Goal: Task Accomplishment & Management: Manage account settings

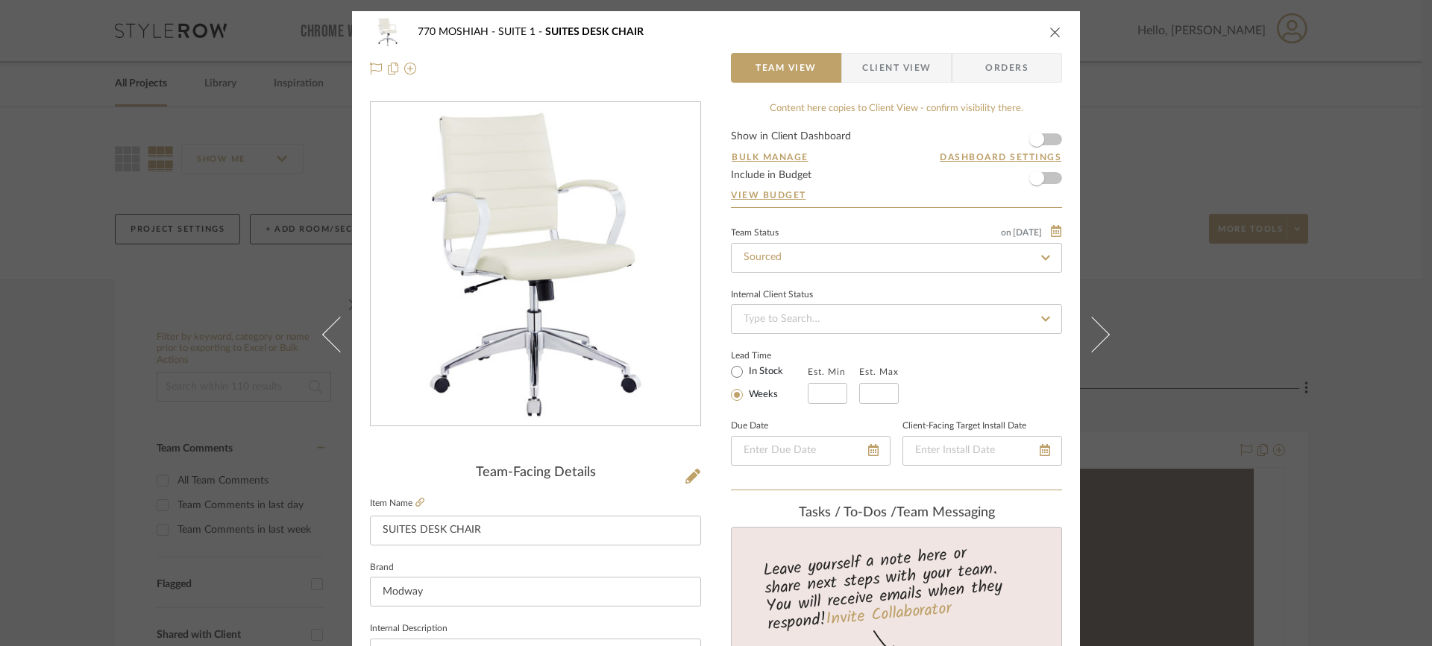
click at [573, 477] on div "Team-Facing Details" at bounding box center [535, 473] width 331 height 16
click at [883, 54] on span "Client View" at bounding box center [896, 68] width 69 height 30
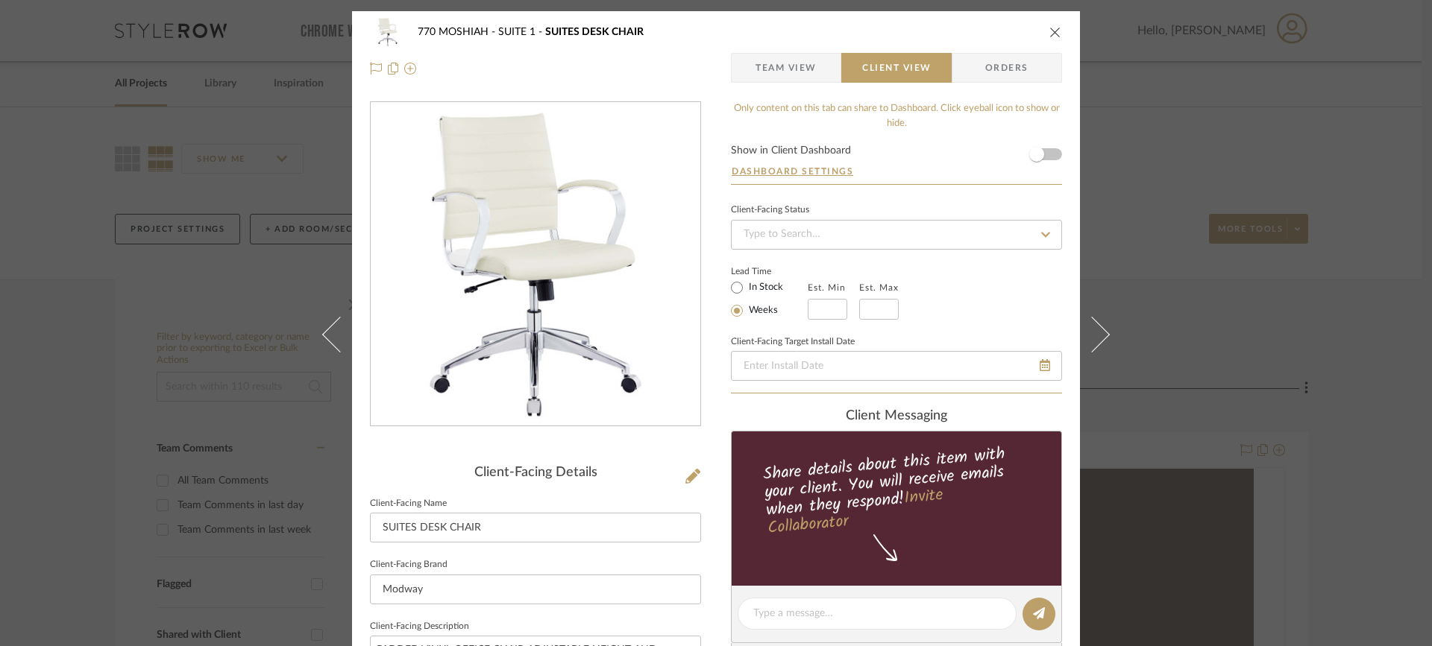
click at [792, 69] on span "Team View" at bounding box center [785, 68] width 61 height 30
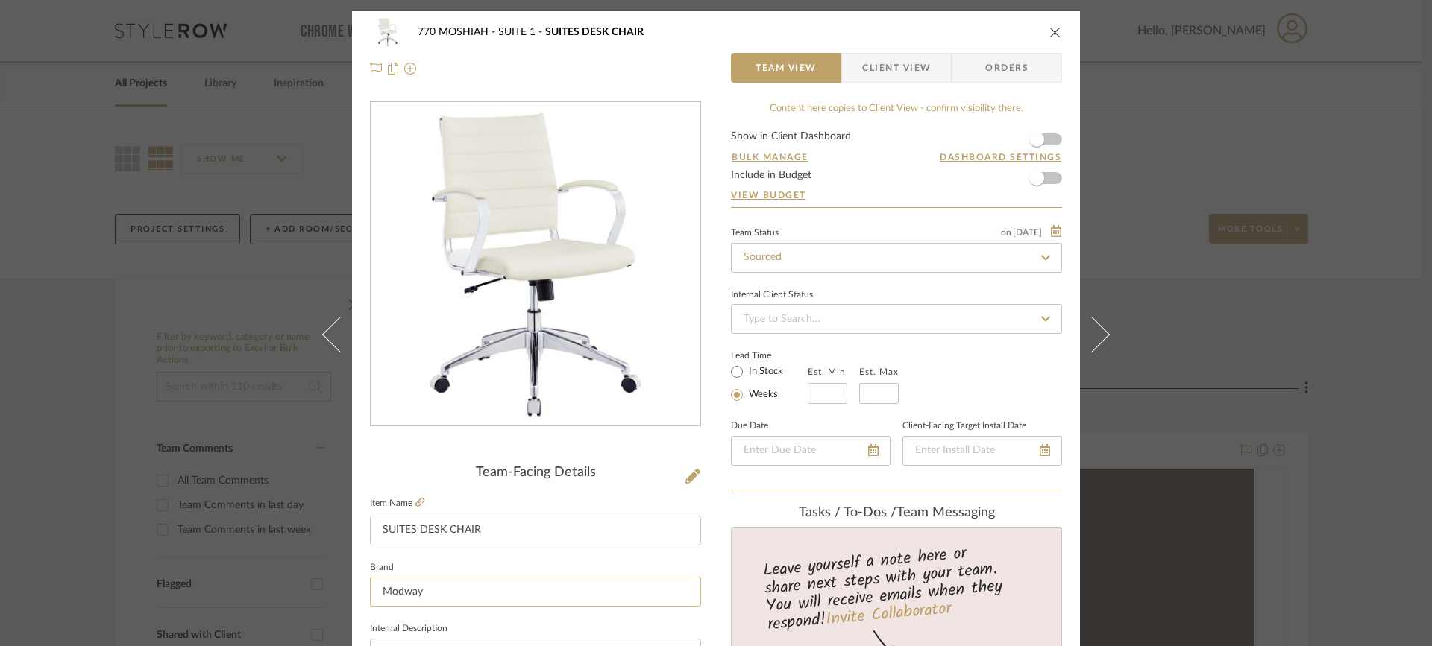
click at [436, 589] on input "Modway" at bounding box center [535, 592] width 331 height 30
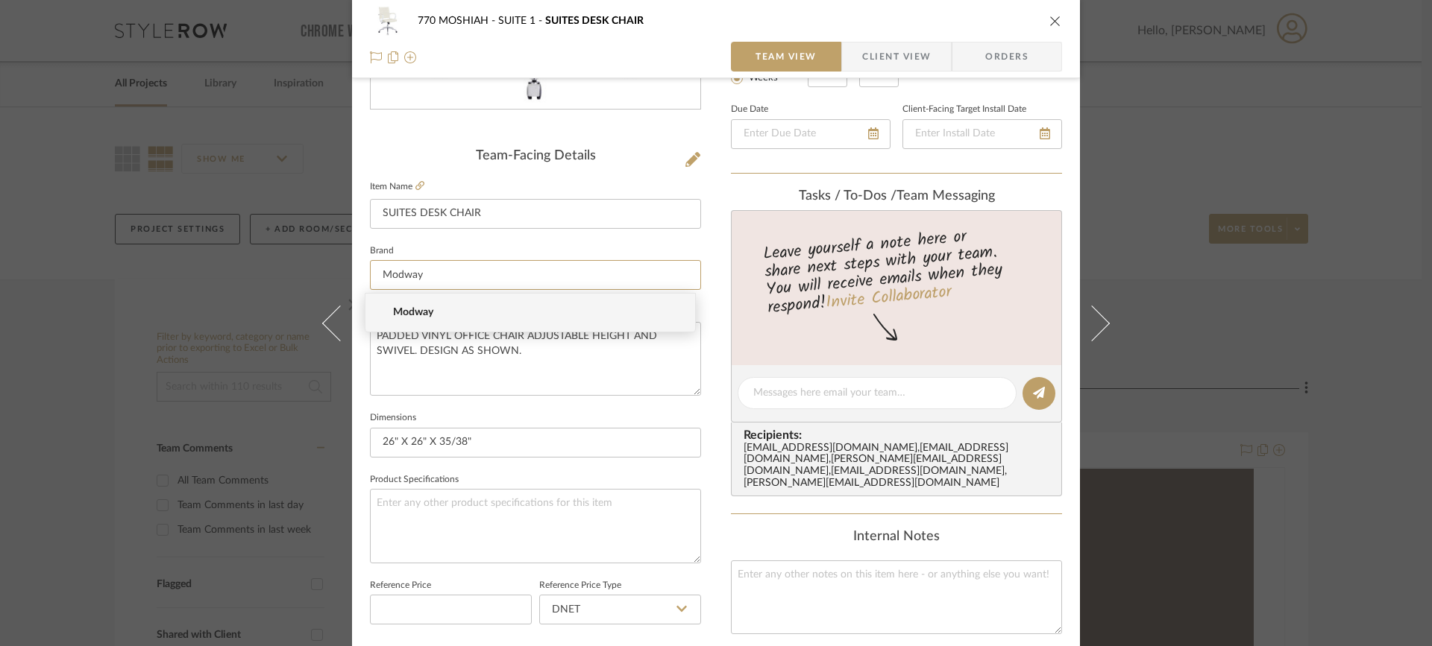
scroll to position [318, 0]
click at [663, 344] on textarea "PADDED VINYL OFFICE CHAIR ADJUSTABLE HEIGHT AND SWIVEL. DESIGN AS SHOWN." at bounding box center [535, 358] width 331 height 74
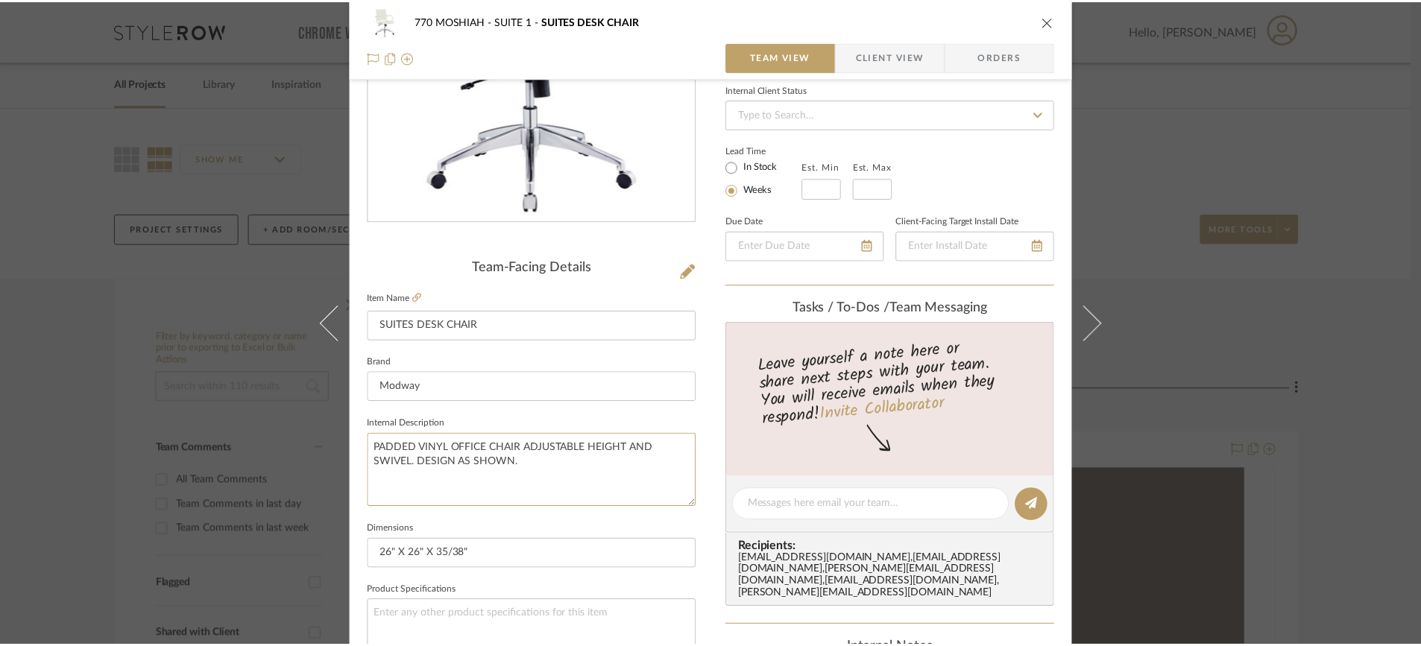
scroll to position [213, 0]
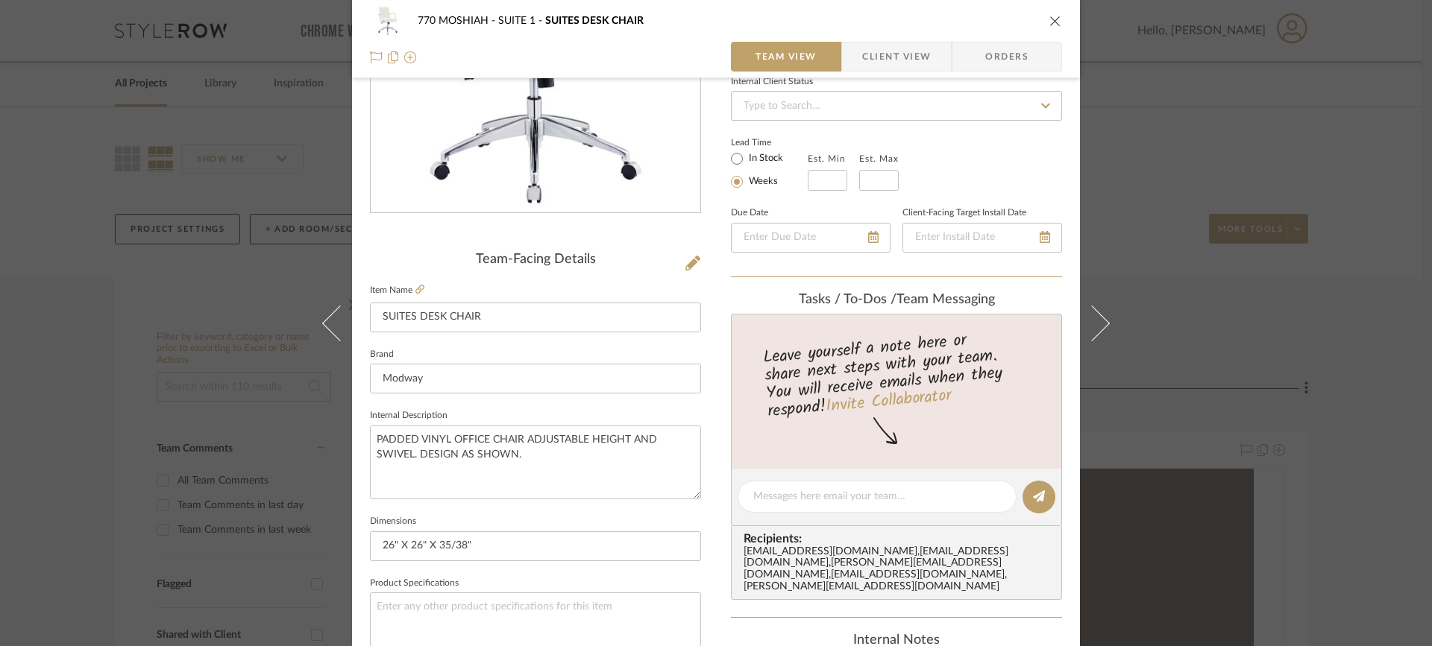
click at [1049, 22] on icon "close" at bounding box center [1055, 21] width 12 height 12
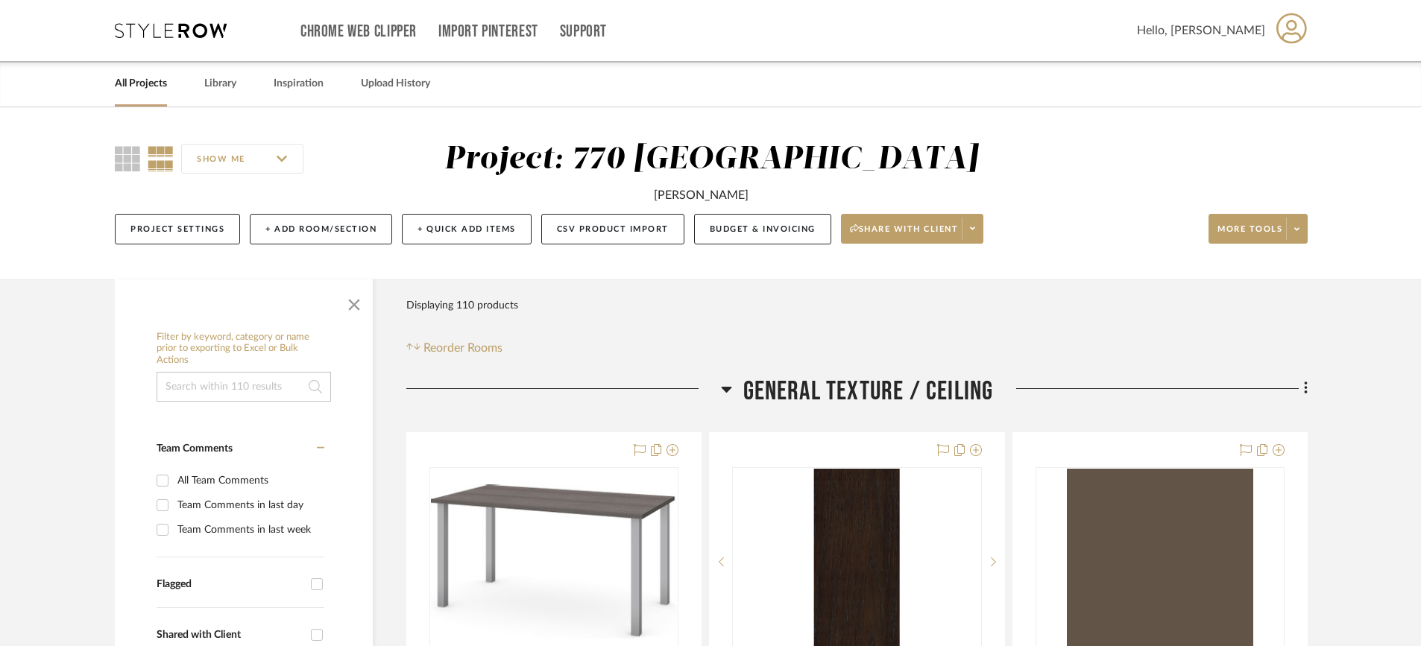
drag, startPoint x: 1141, startPoint y: 385, endPoint x: 1156, endPoint y: 283, distance: 104.0
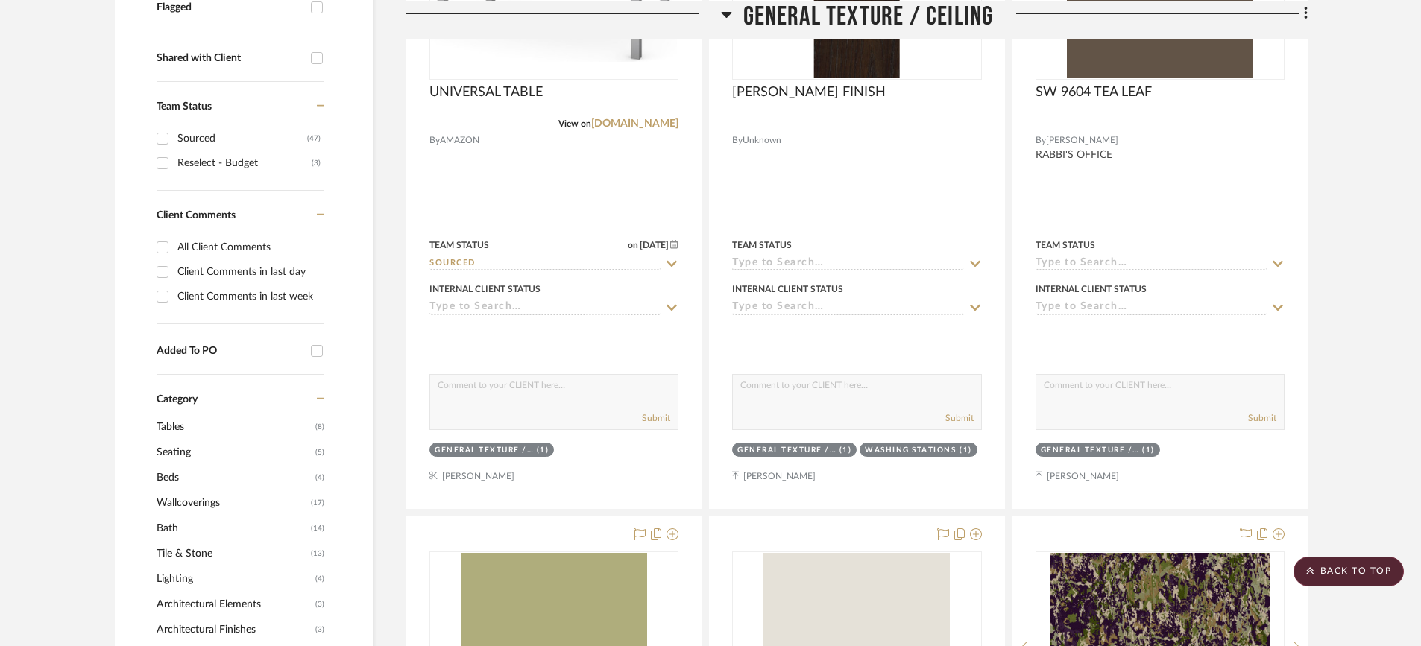
scroll to position [317, 0]
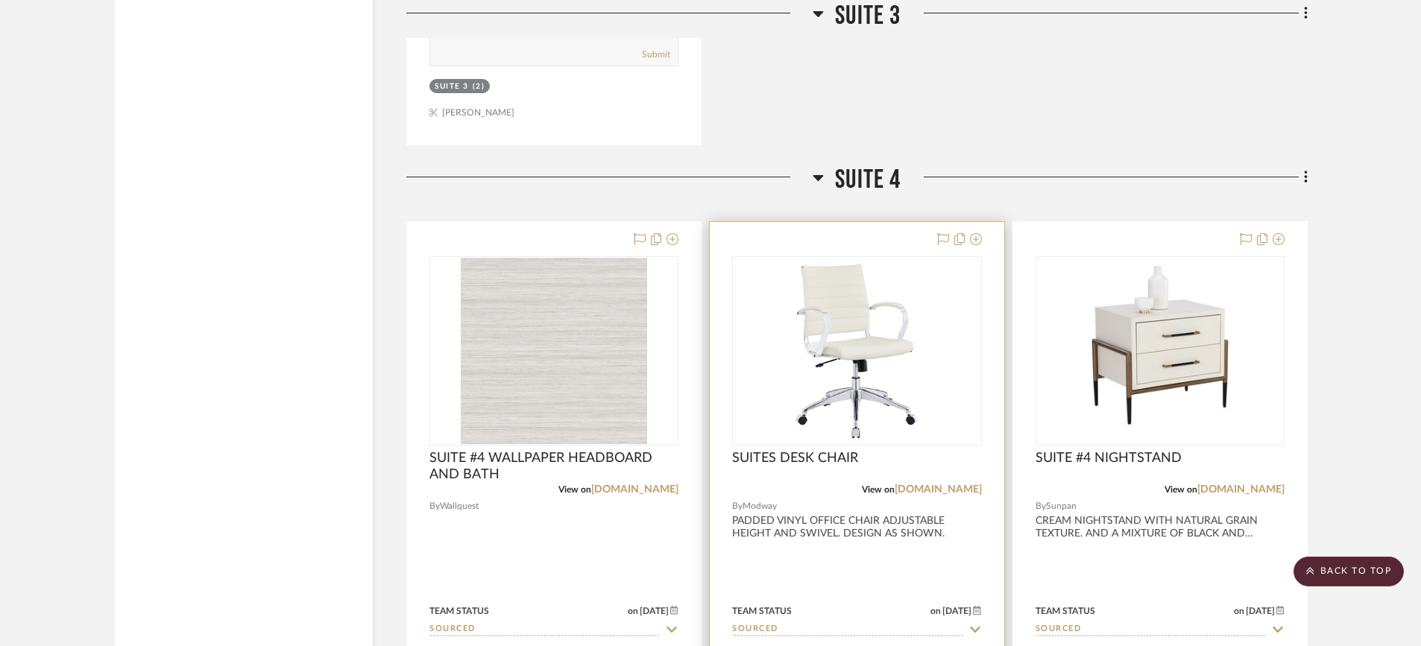
scroll to position [7434, 0]
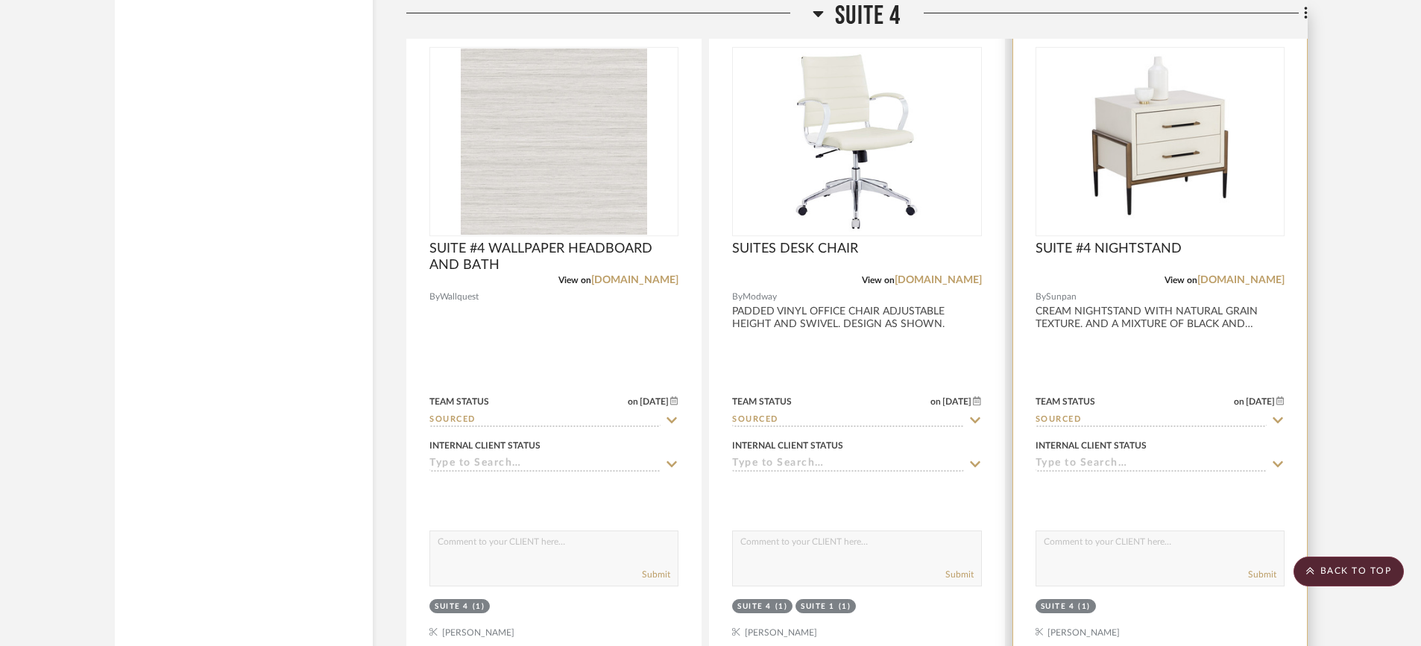
click at [1145, 320] on div at bounding box center [1160, 339] width 294 height 652
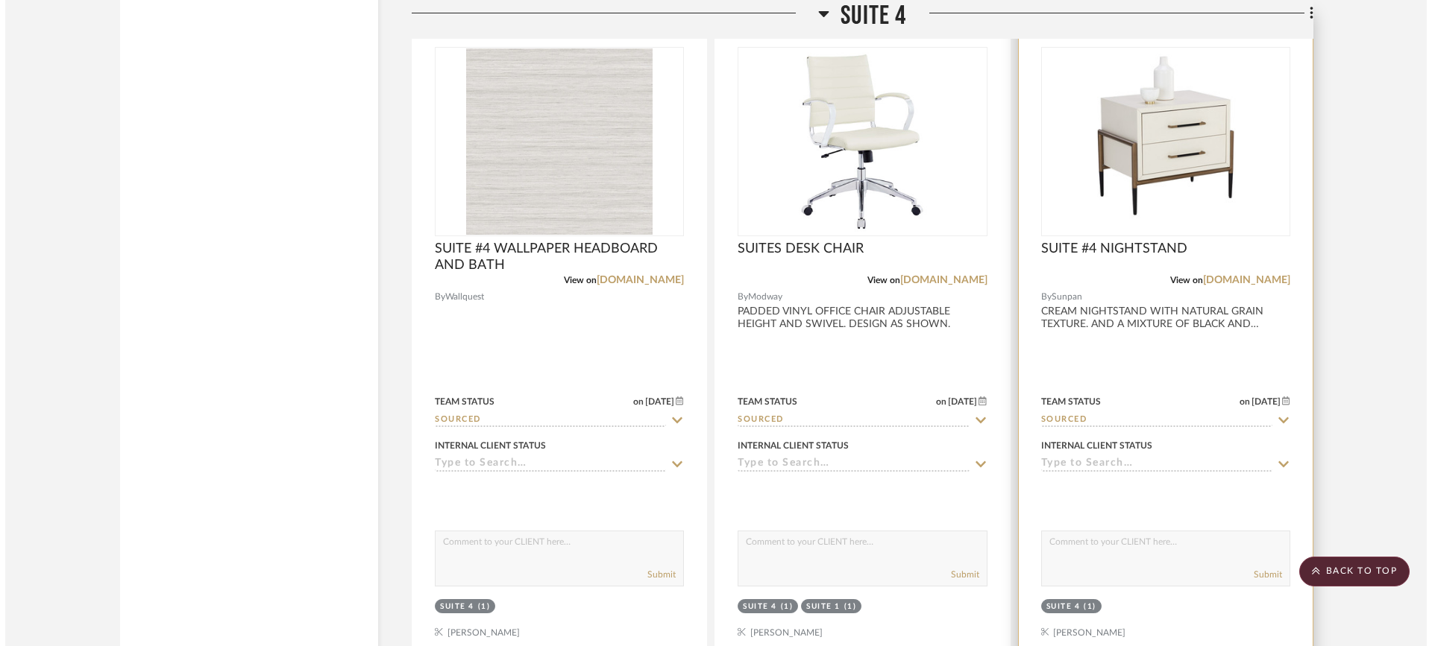
scroll to position [0, 0]
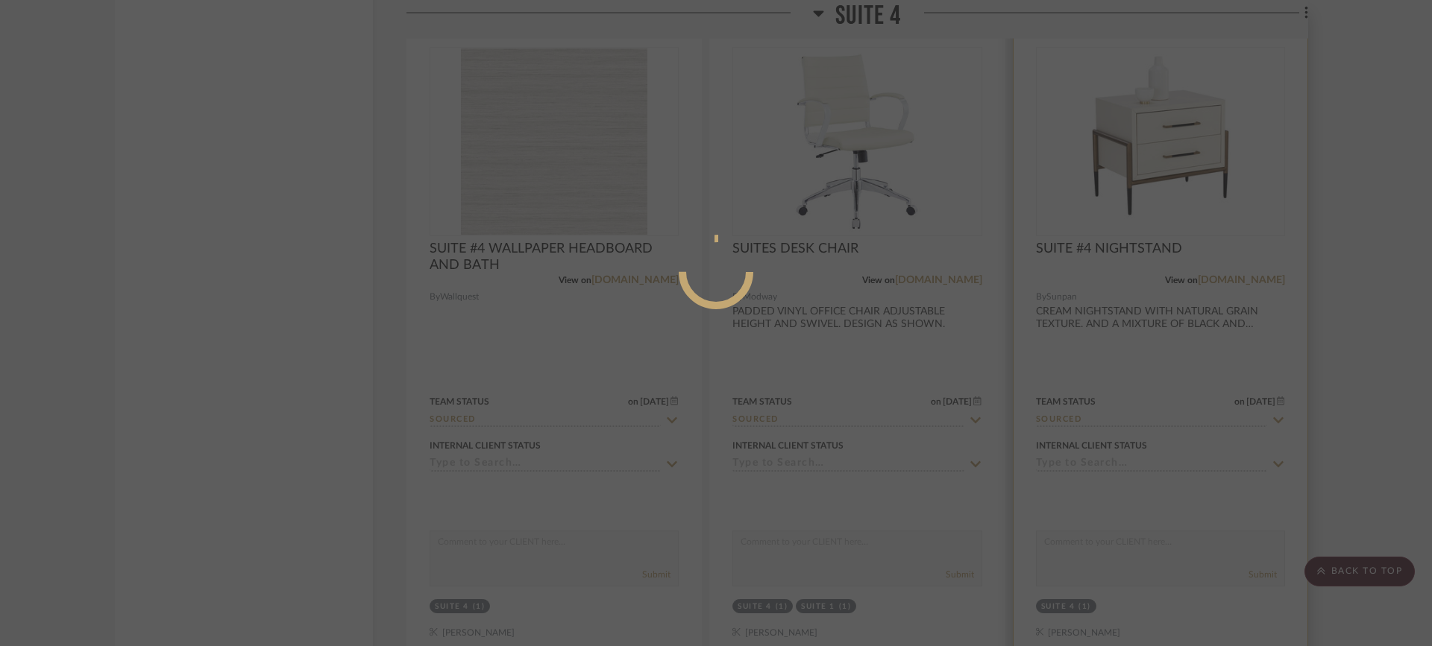
click at [1145, 320] on div at bounding box center [716, 323] width 1432 height 646
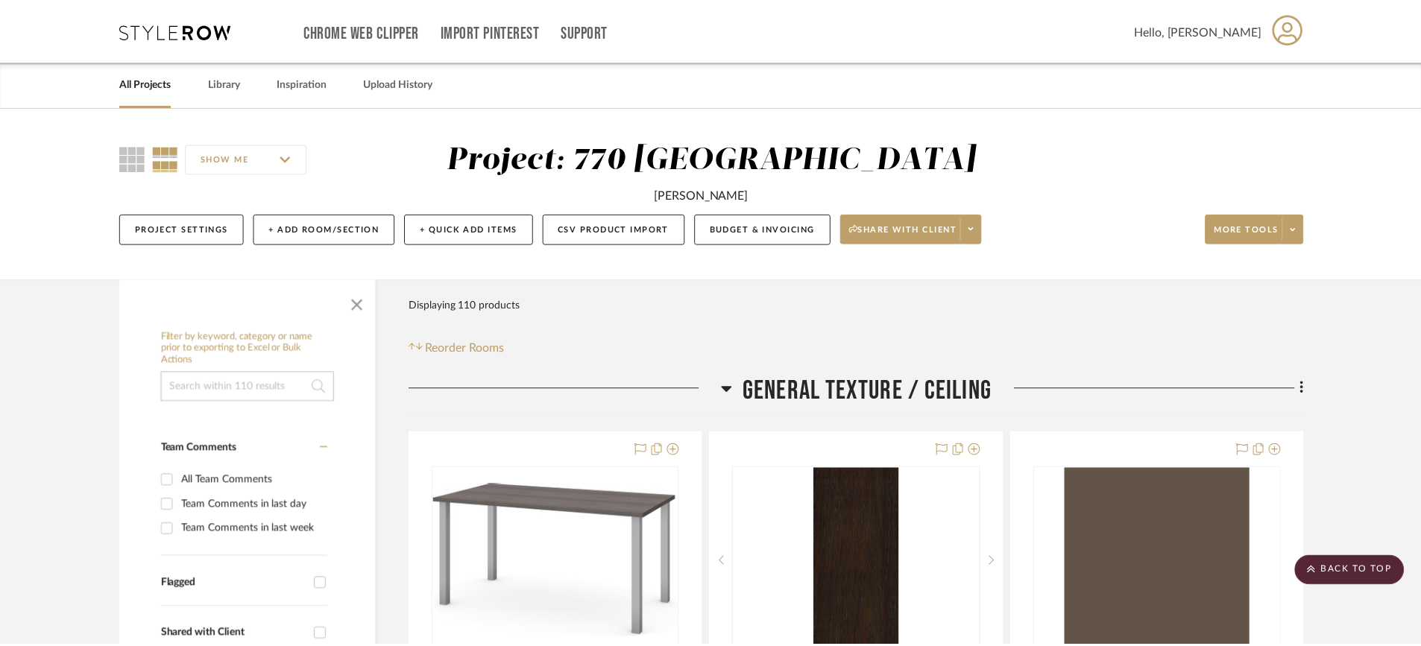
scroll to position [7434, 0]
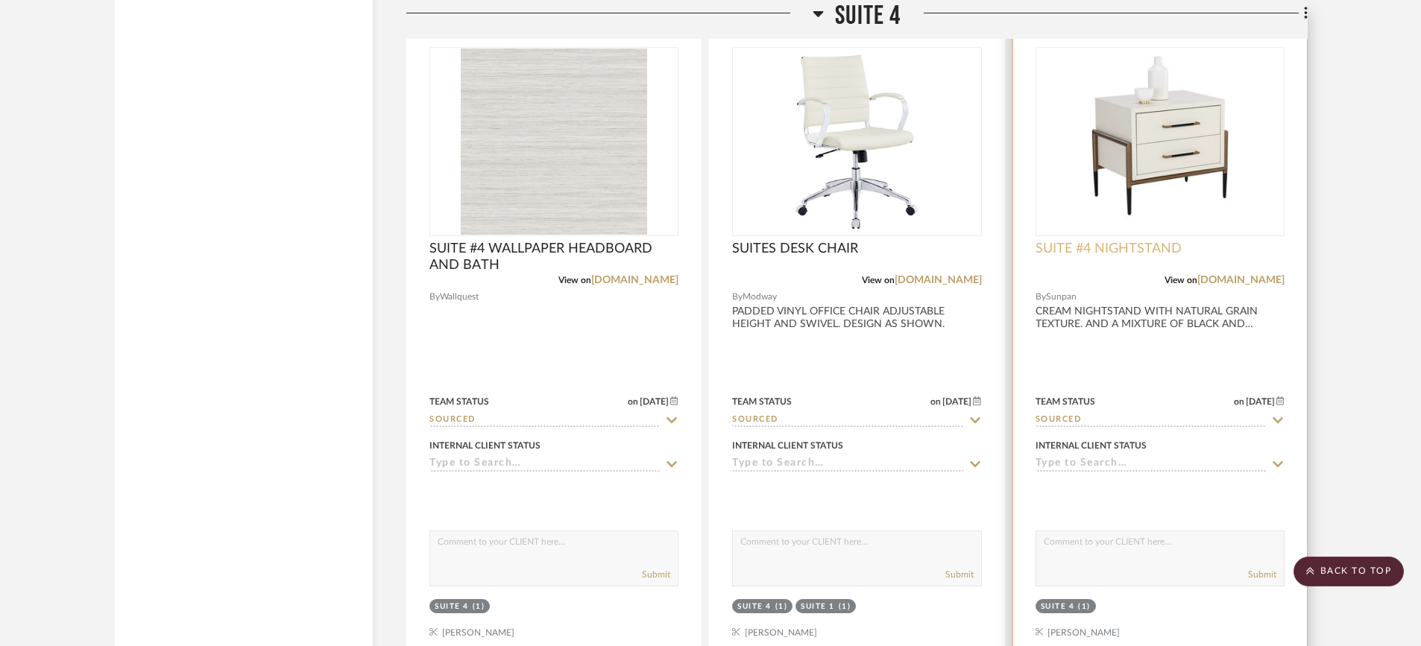
click at [1114, 254] on span "SUITE #4 NIGHTSTAND" at bounding box center [1109, 249] width 146 height 16
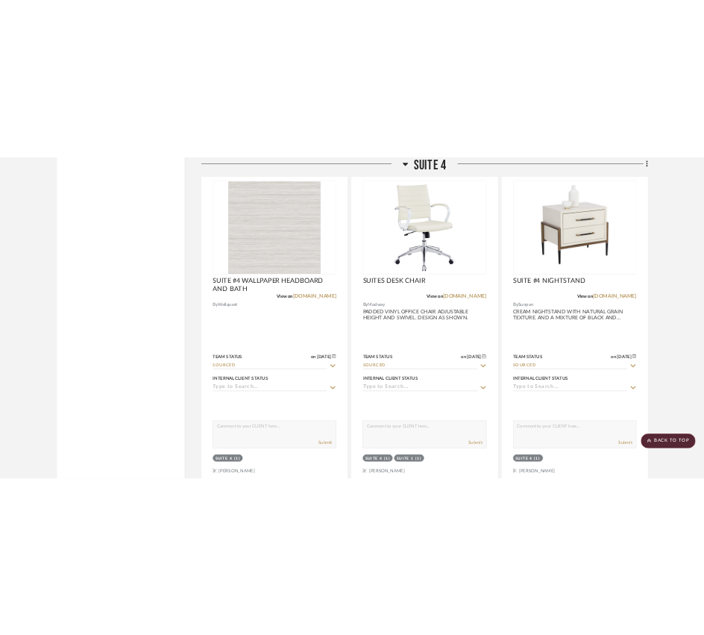
scroll to position [8000, 0]
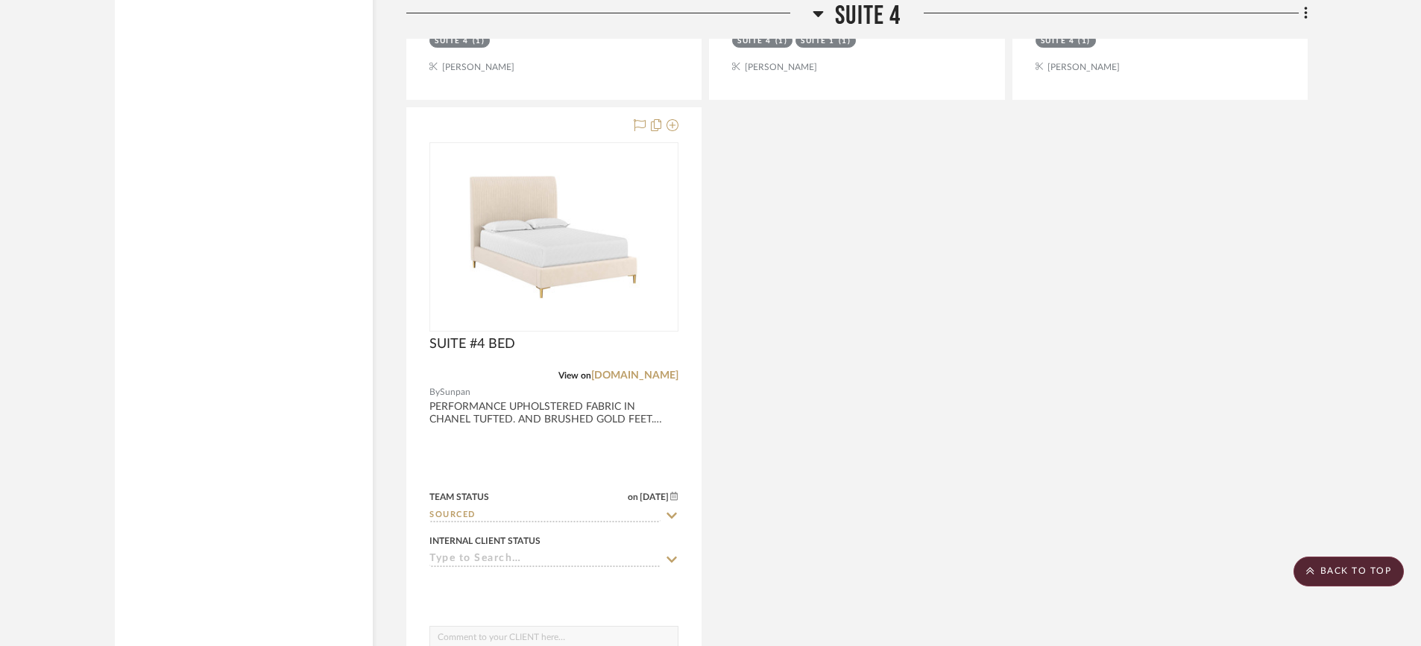
drag, startPoint x: 1379, startPoint y: 288, endPoint x: 1400, endPoint y: 184, distance: 105.9
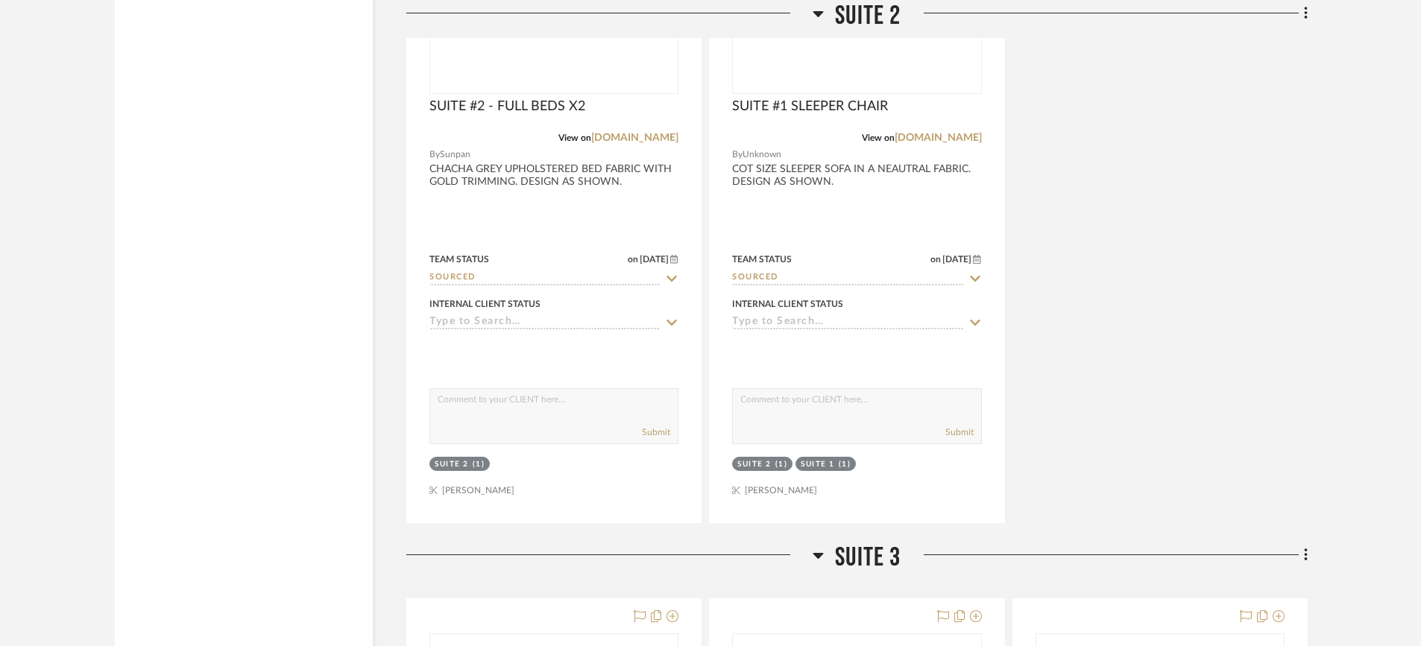
scroll to position [7434, 0]
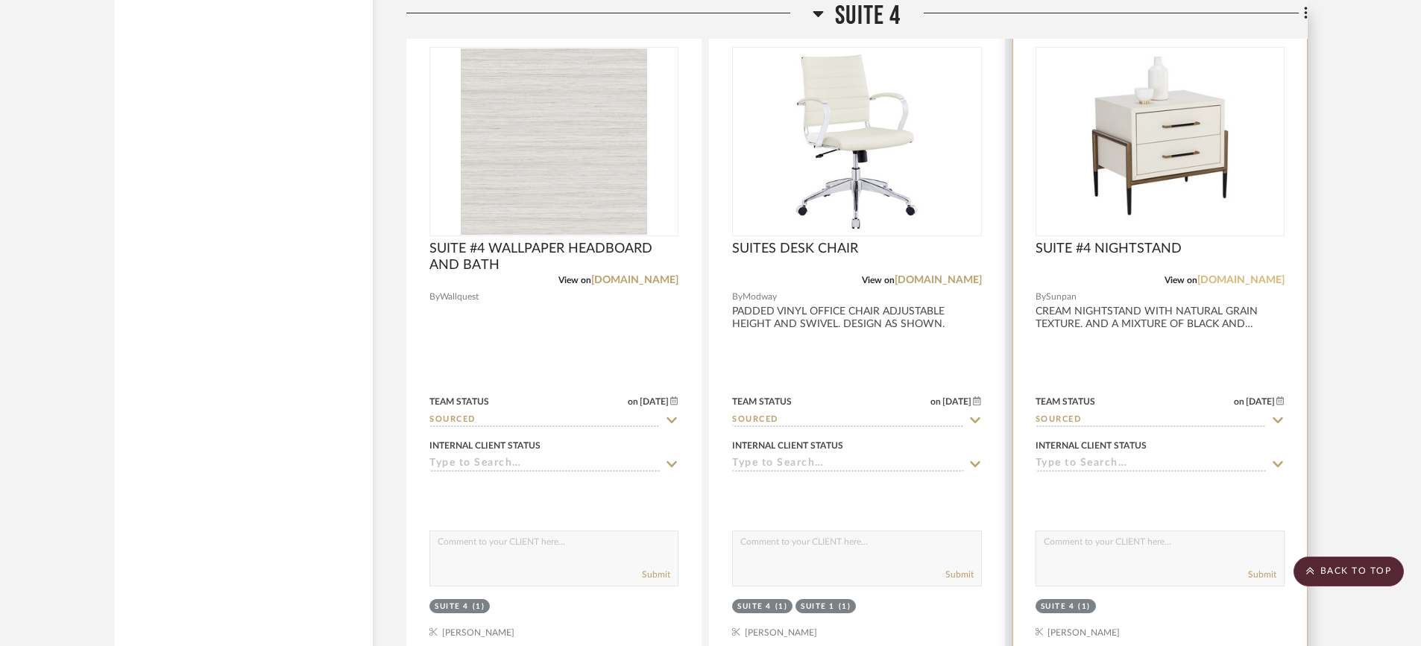
click at [1246, 279] on link "[DOMAIN_NAME]" at bounding box center [1241, 280] width 87 height 10
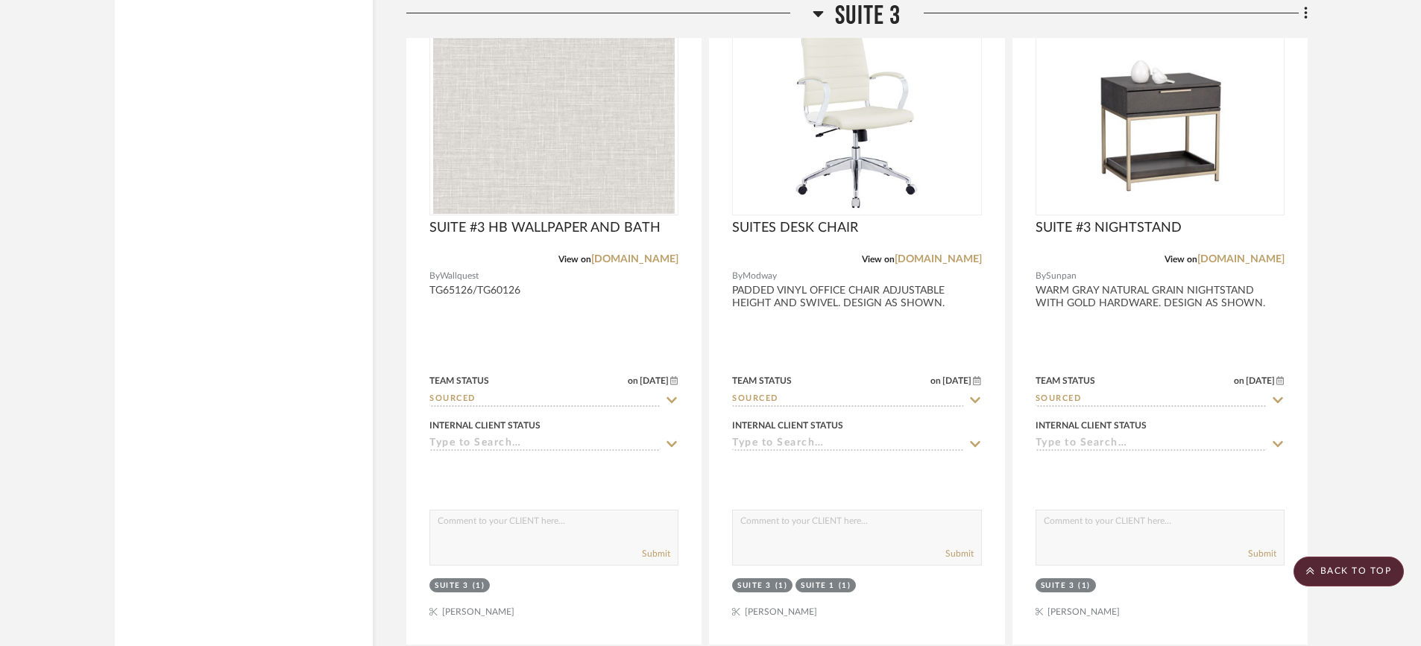
scroll to position [5862, 0]
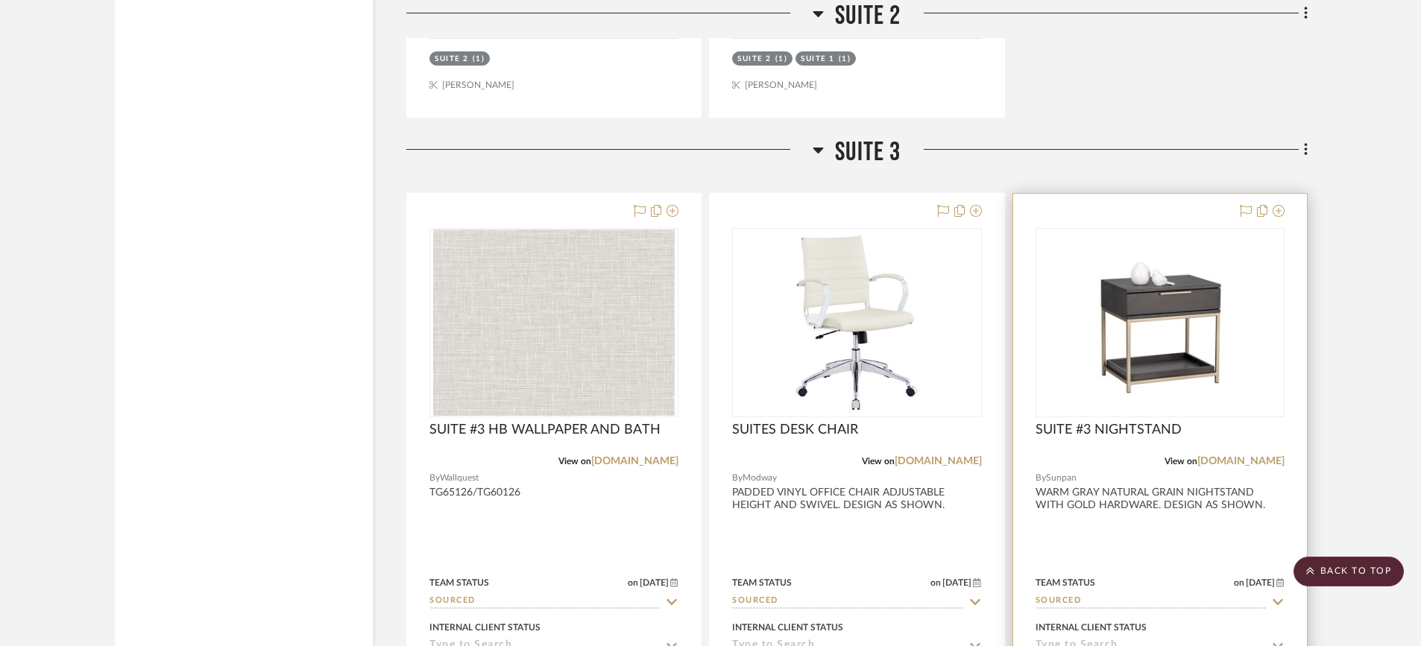
click at [1161, 377] on img "0" at bounding box center [1160, 323] width 233 height 186
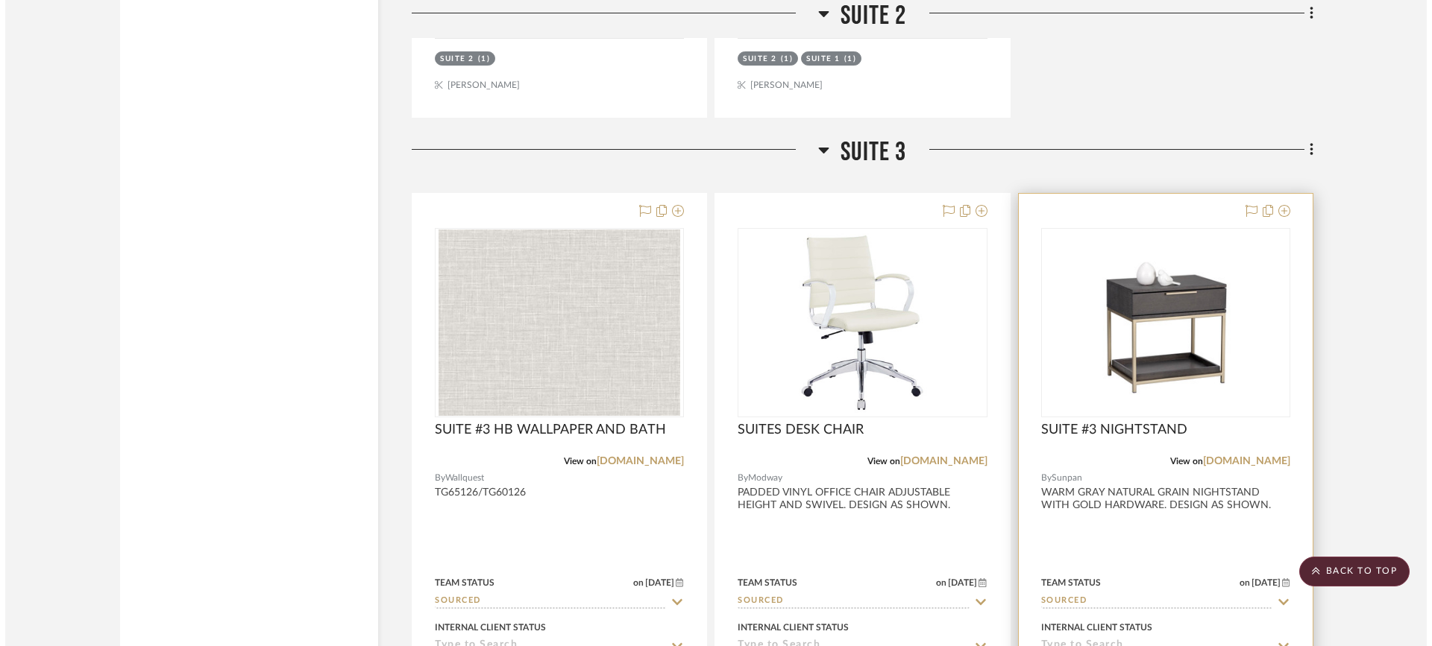
scroll to position [0, 0]
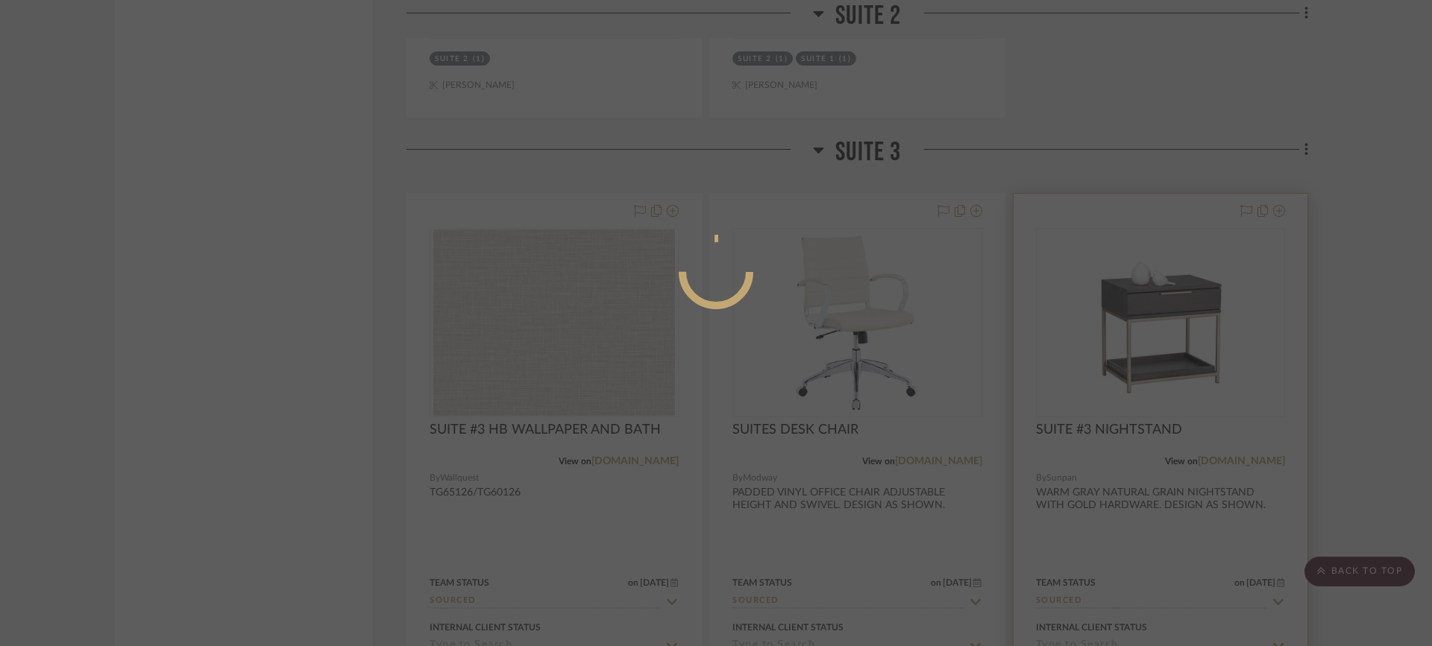
click at [1161, 376] on div at bounding box center [716, 323] width 1432 height 646
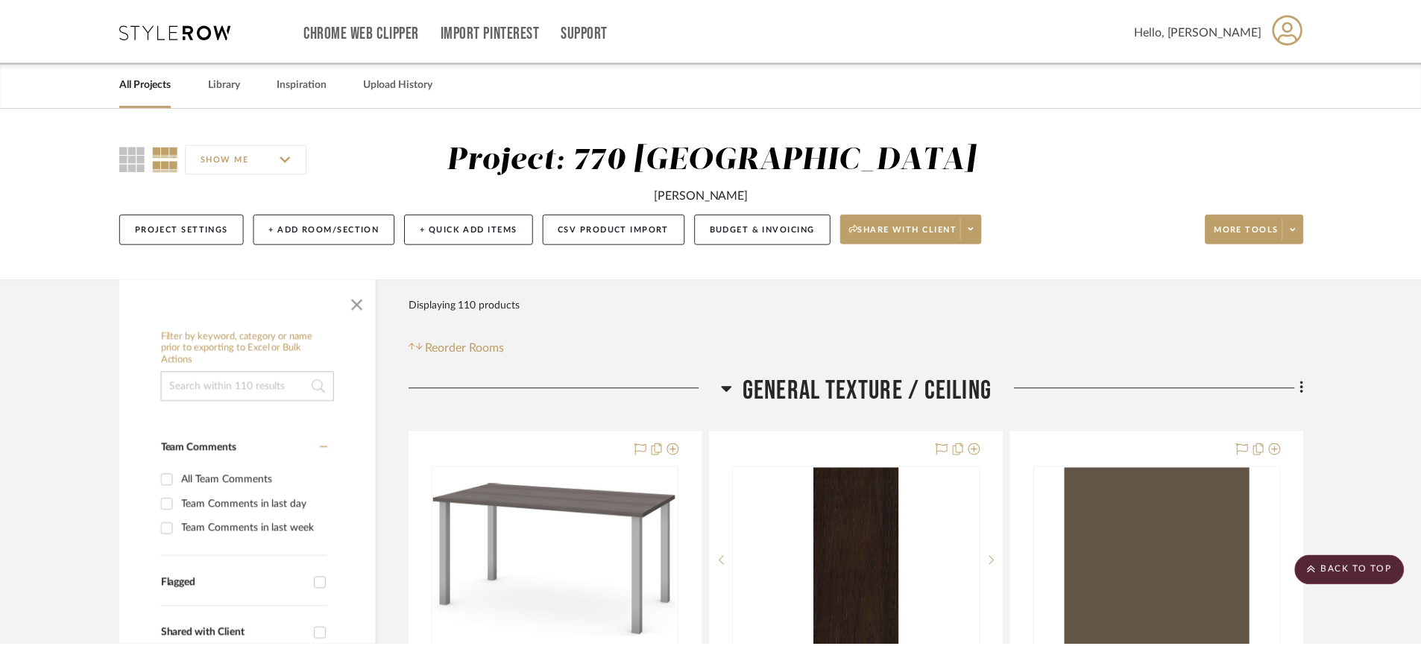
scroll to position [5862, 0]
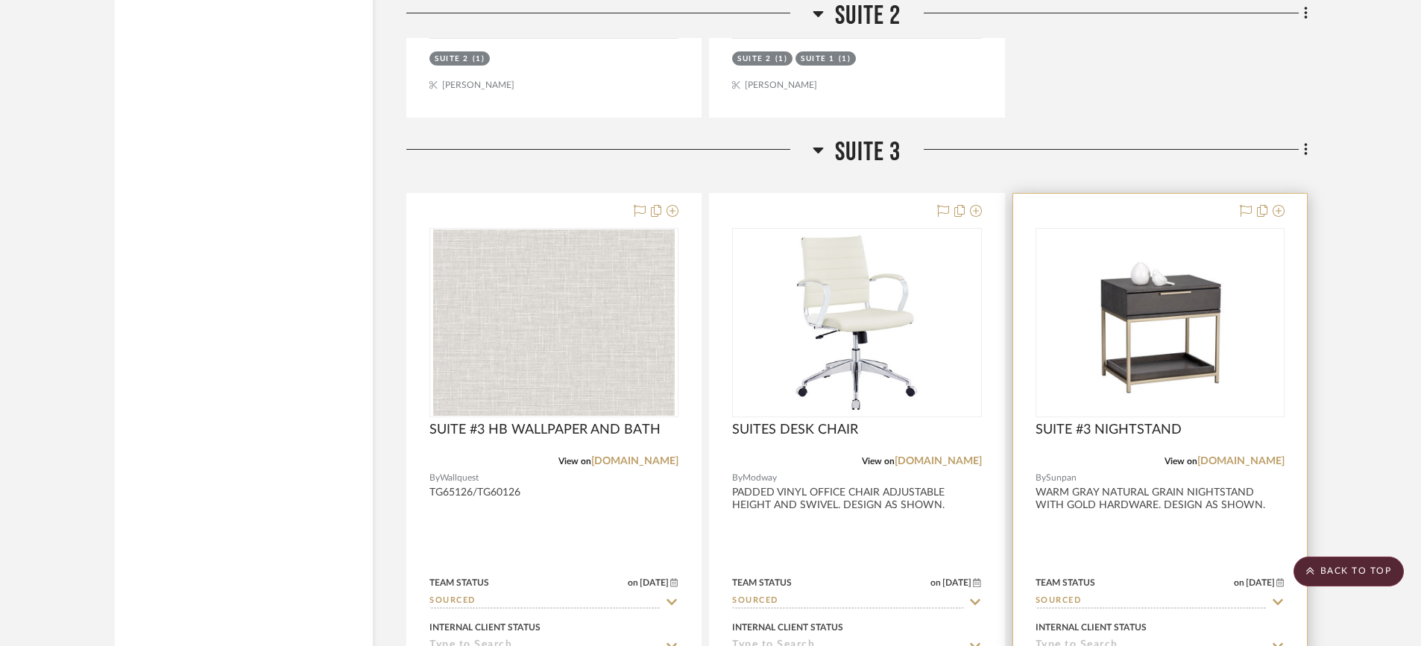
click at [1161, 376] on img "0" at bounding box center [1160, 323] width 233 height 186
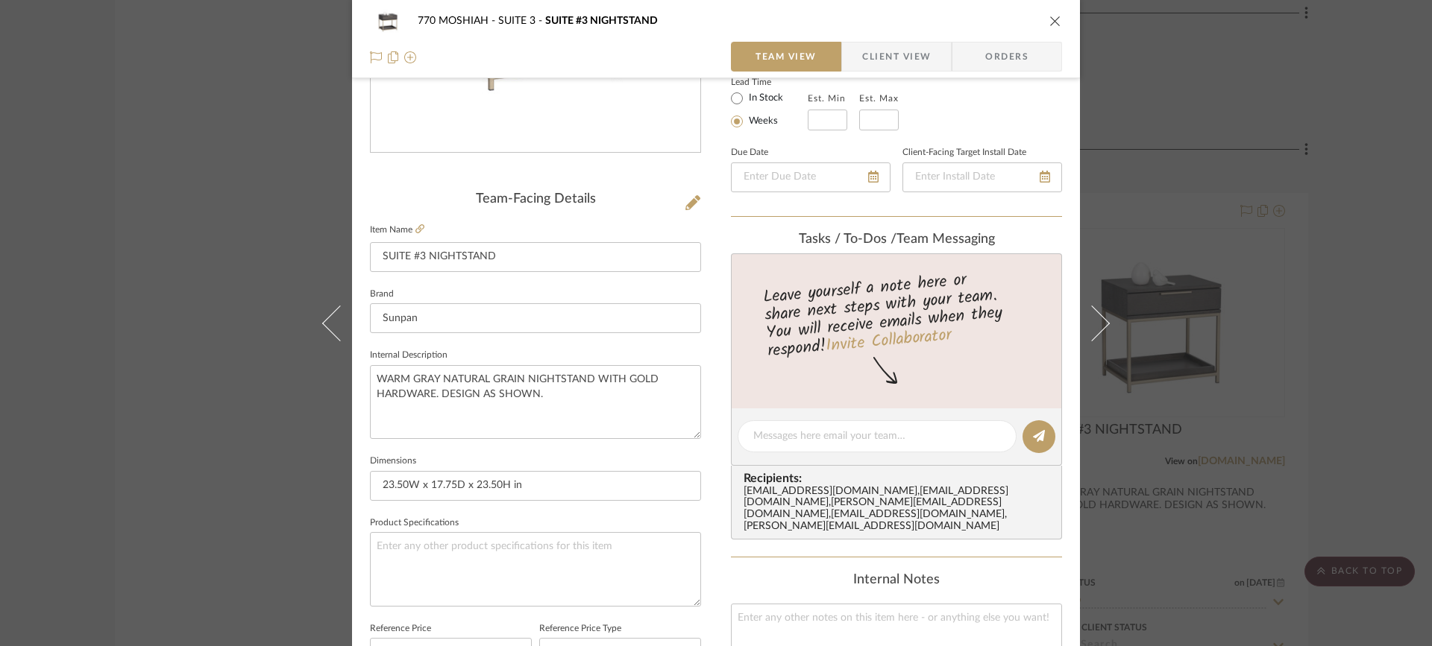
scroll to position [276, 0]
click at [1060, 21] on div "770 MOSHIAH SUITE 3 SUITE #3 NIGHTSTAND Team View Client View Orders" at bounding box center [716, 39] width 728 height 78
click at [1050, 19] on icon "close" at bounding box center [1055, 21] width 12 height 12
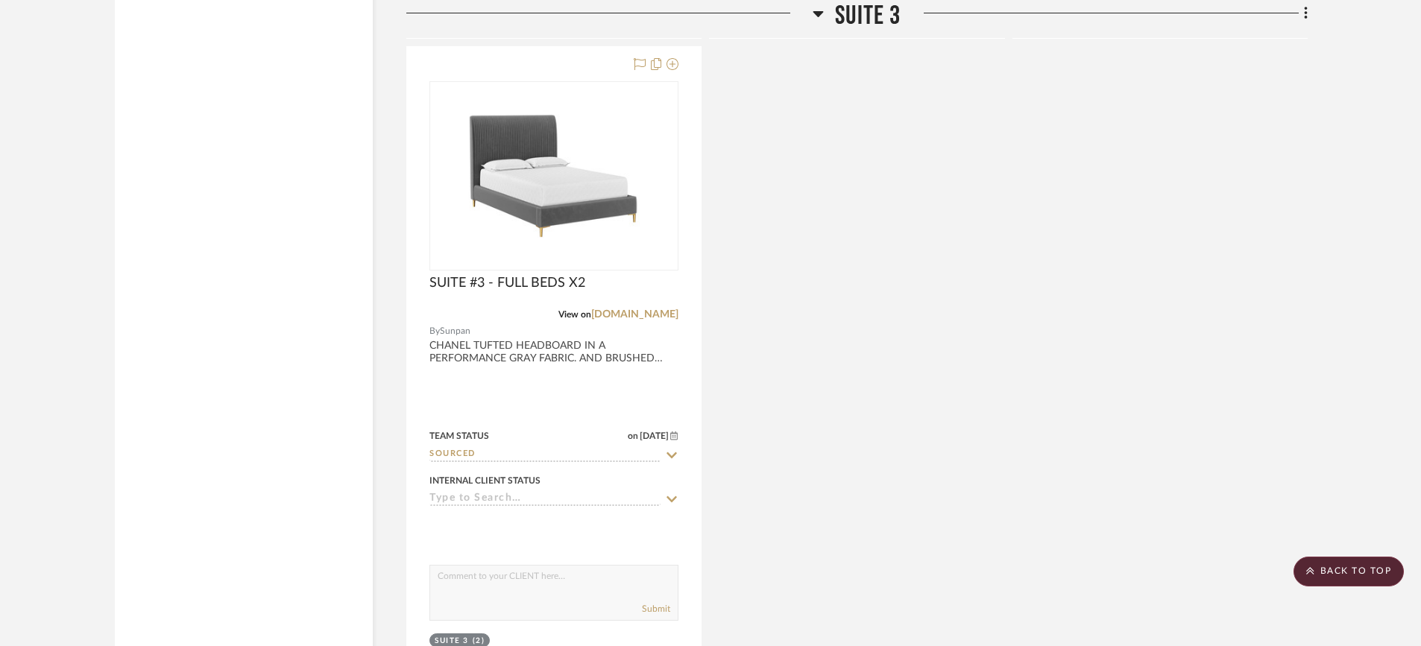
scroll to position [6727, 0]
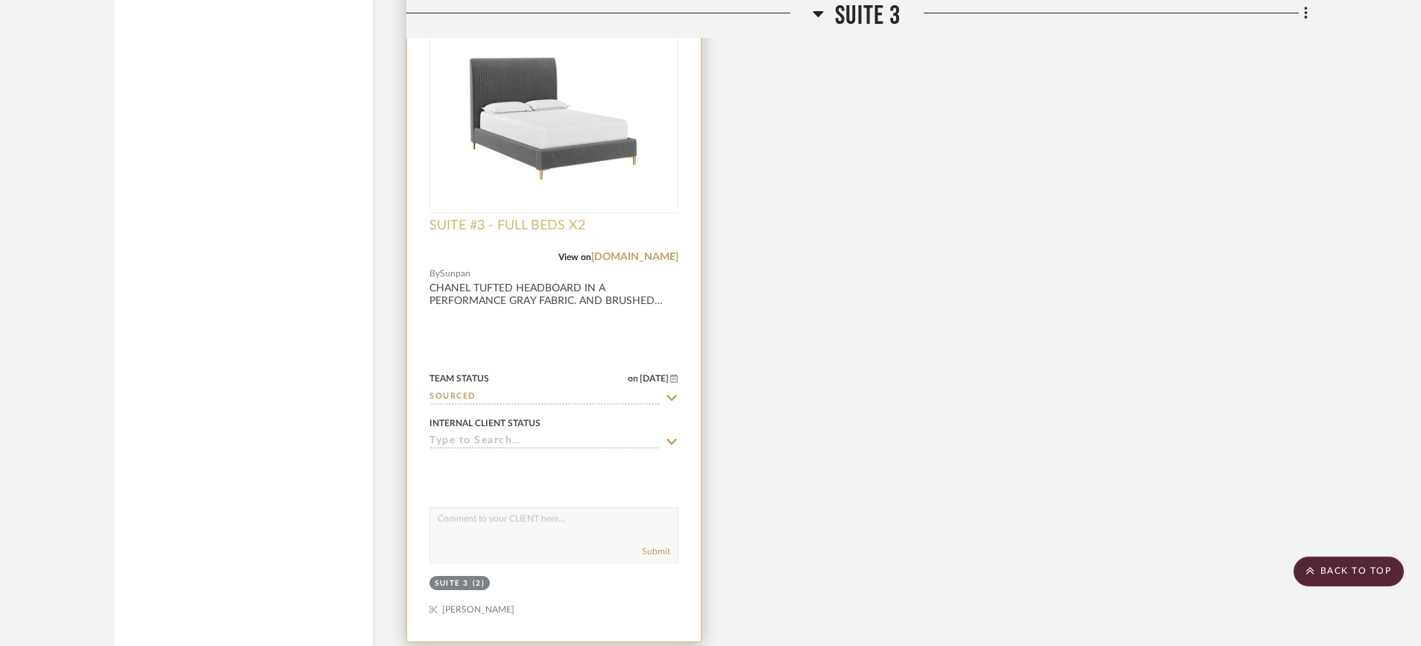
click at [536, 221] on span "SUITE #3 - FULL BEDS X2" at bounding box center [507, 226] width 156 height 16
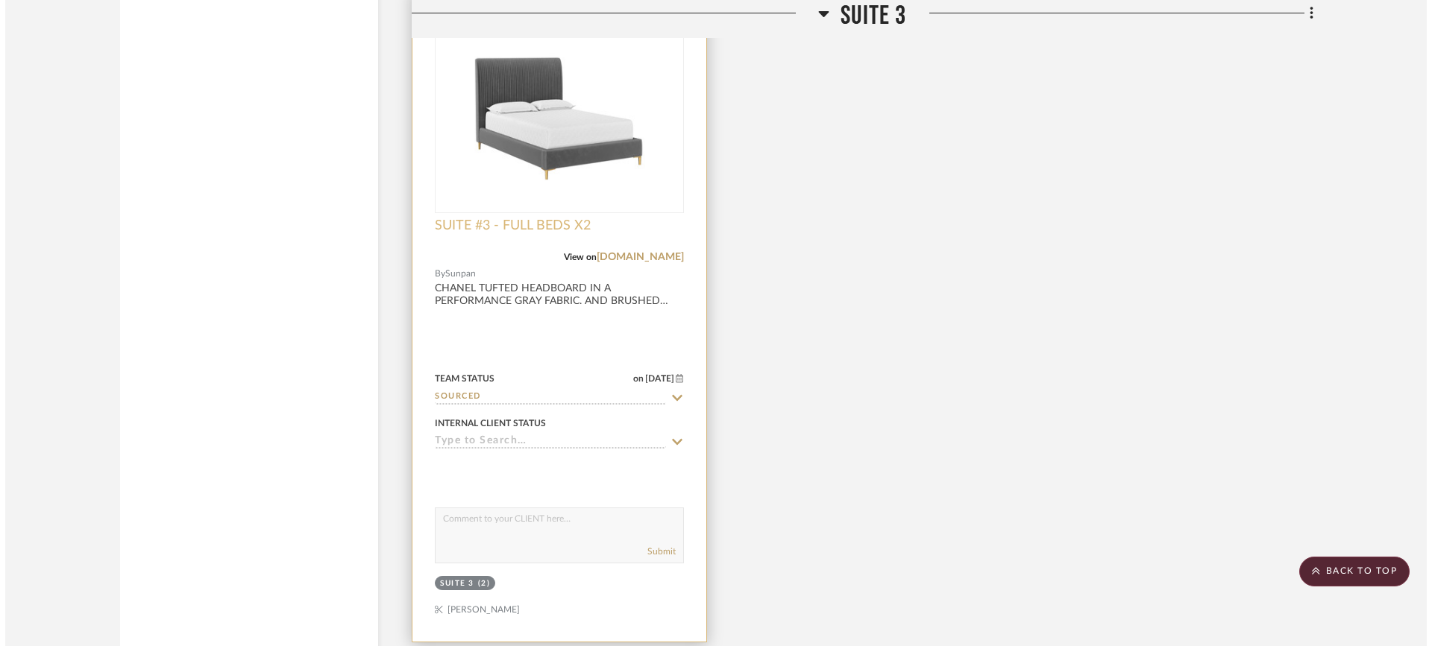
scroll to position [0, 0]
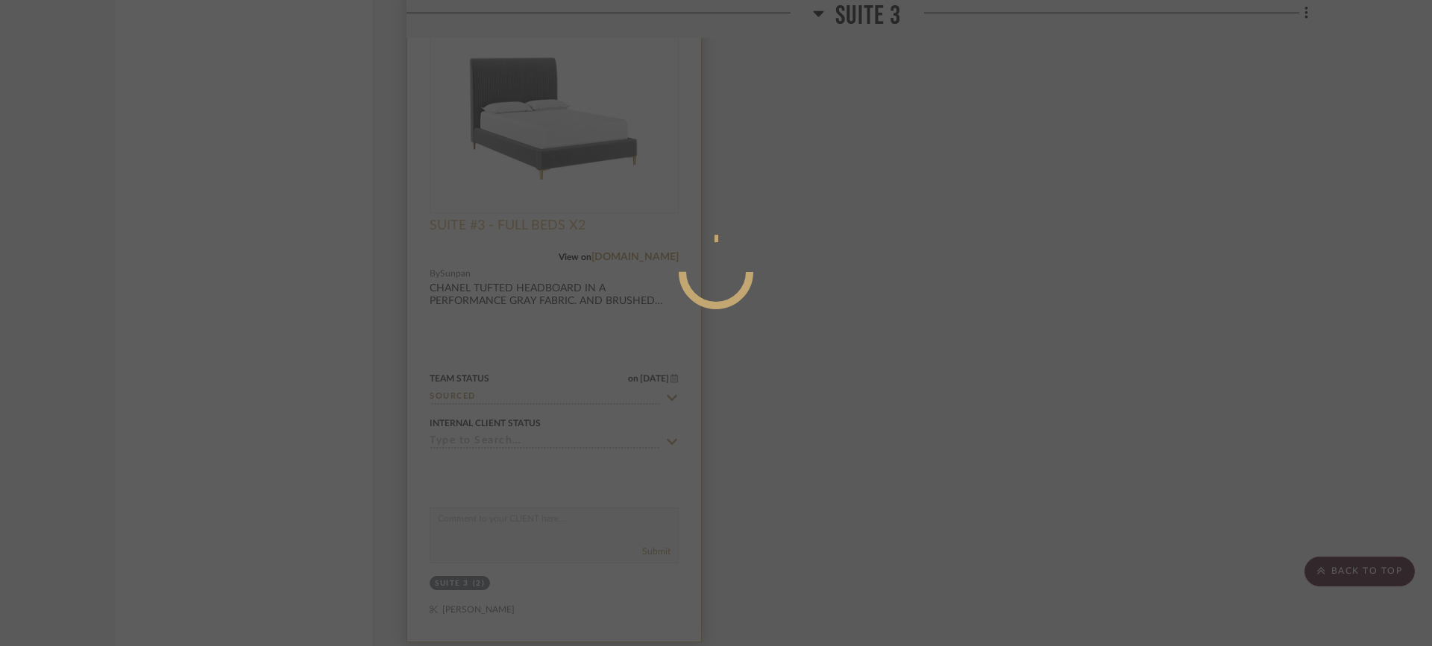
click at [536, 221] on div at bounding box center [716, 323] width 1432 height 646
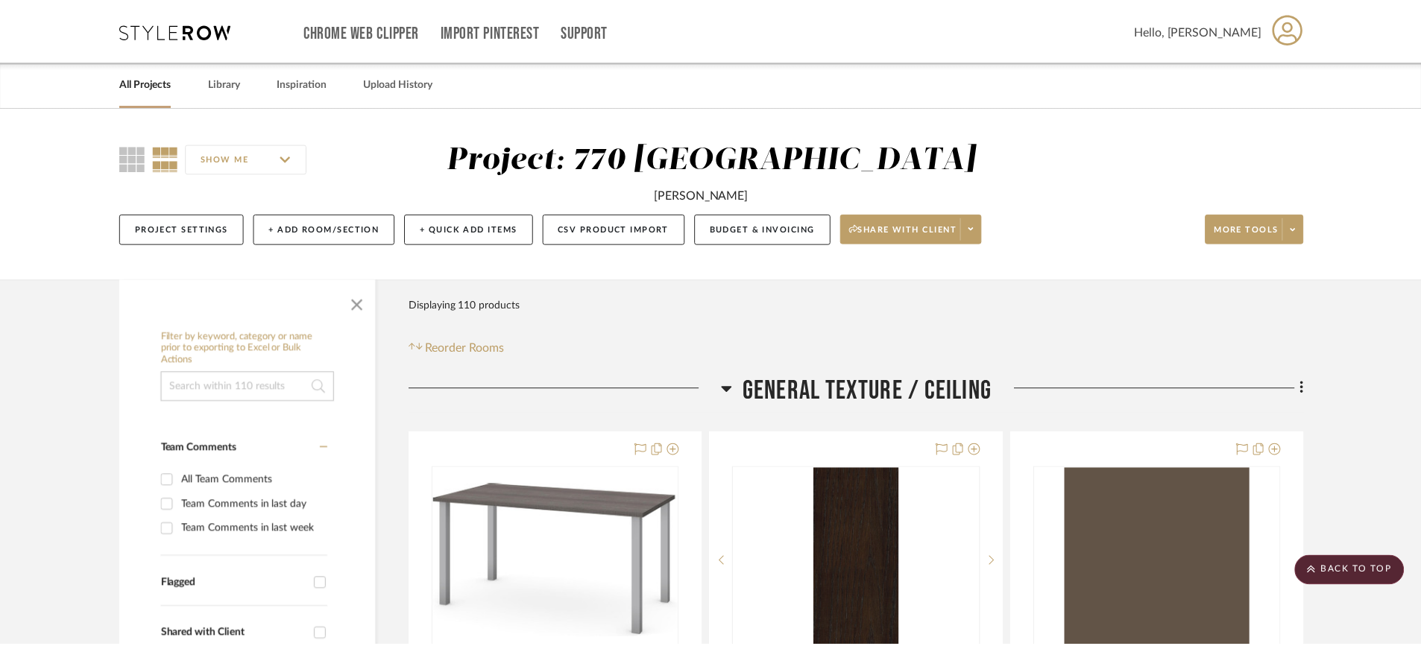
scroll to position [6727, 0]
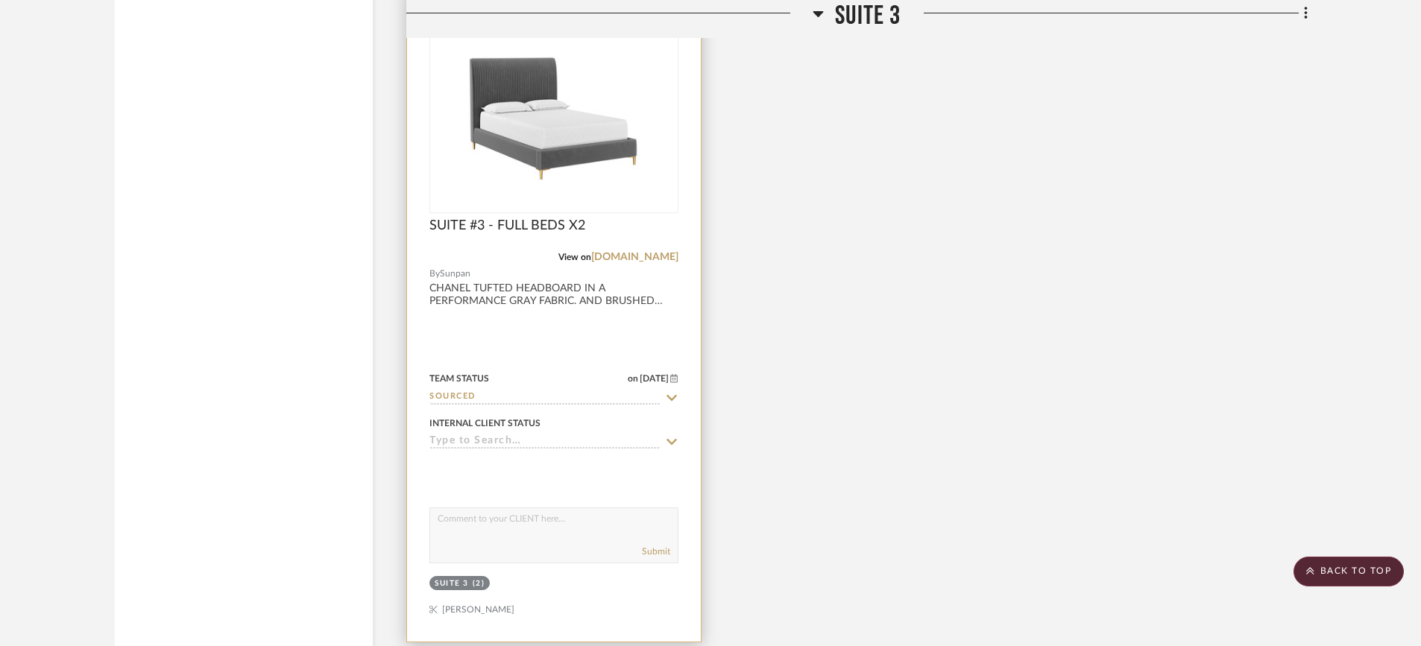
click at [550, 290] on div at bounding box center [554, 316] width 294 height 652
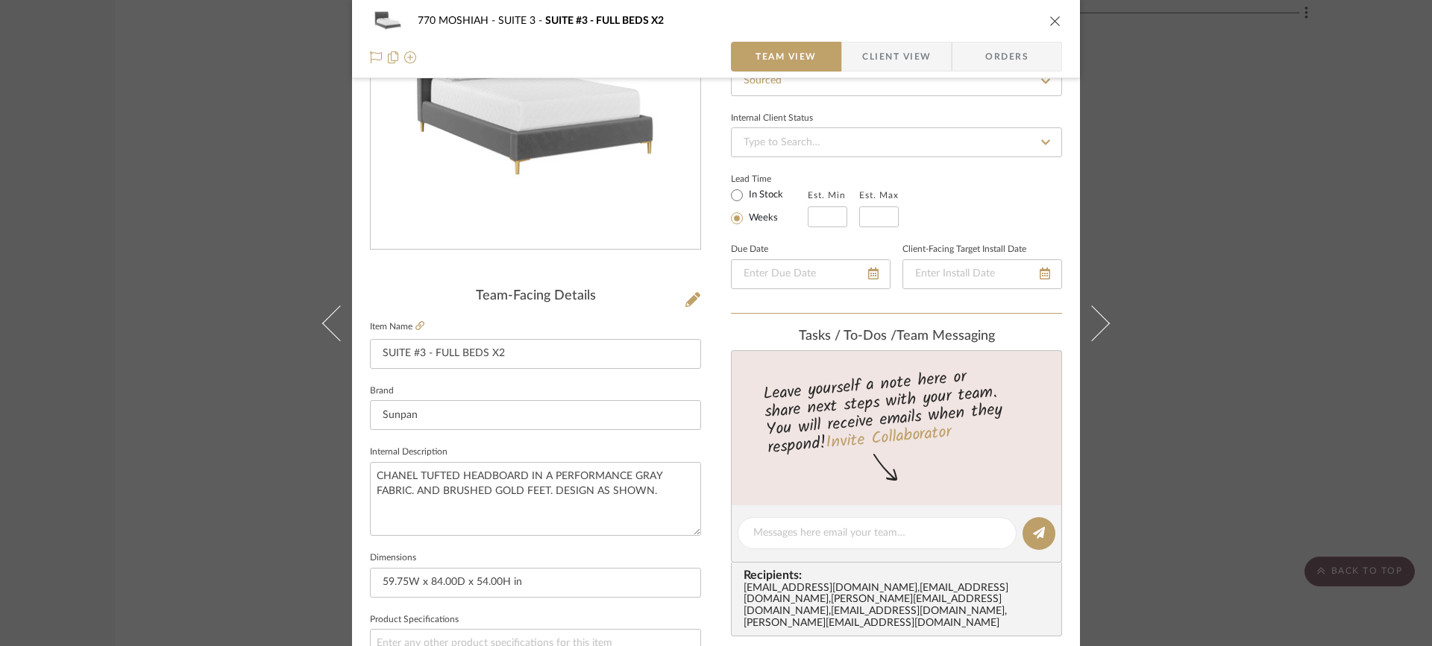
scroll to position [177, 0]
click at [1052, 24] on icon "close" at bounding box center [1055, 21] width 12 height 12
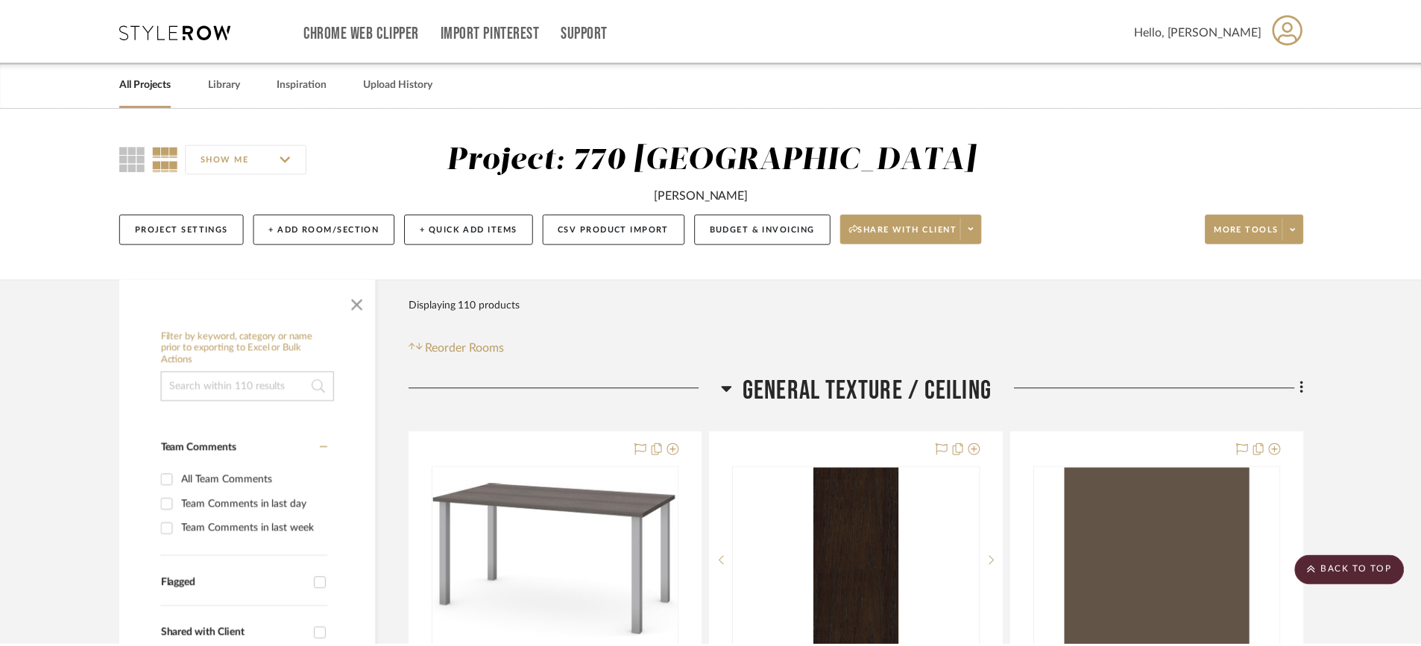
scroll to position [6727, 0]
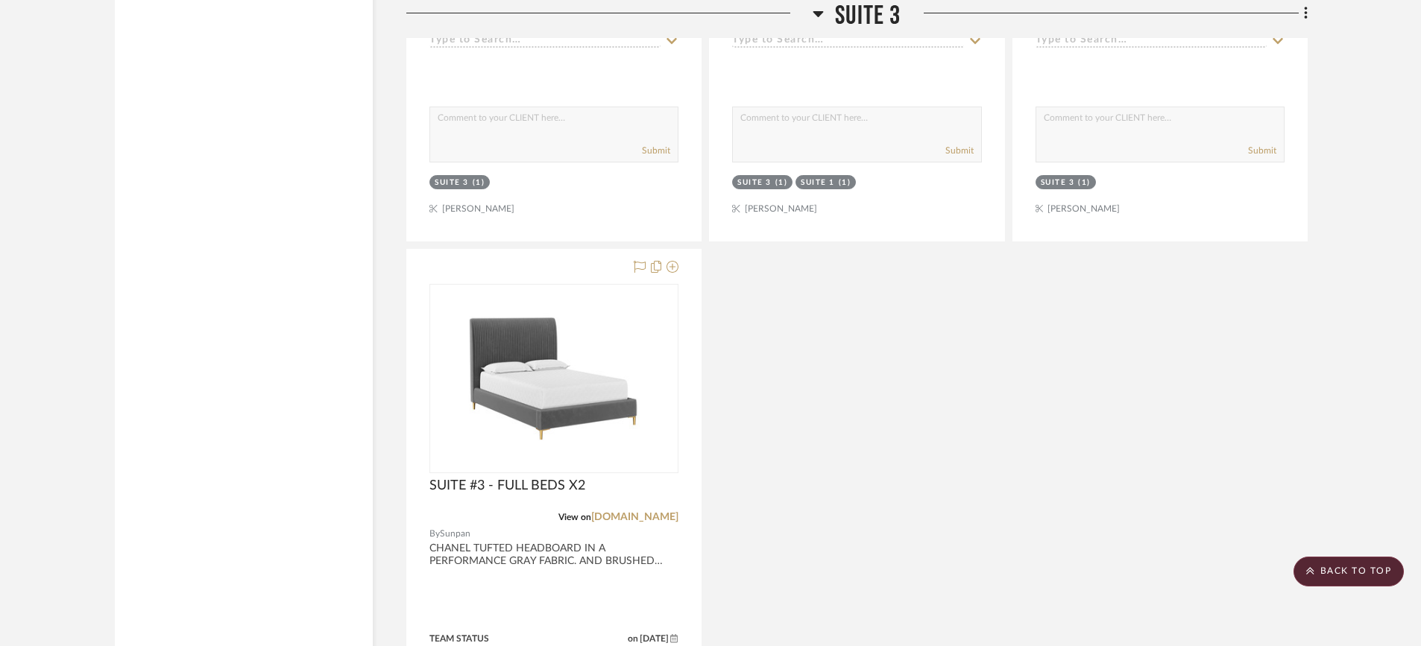
scroll to position [6667, 0]
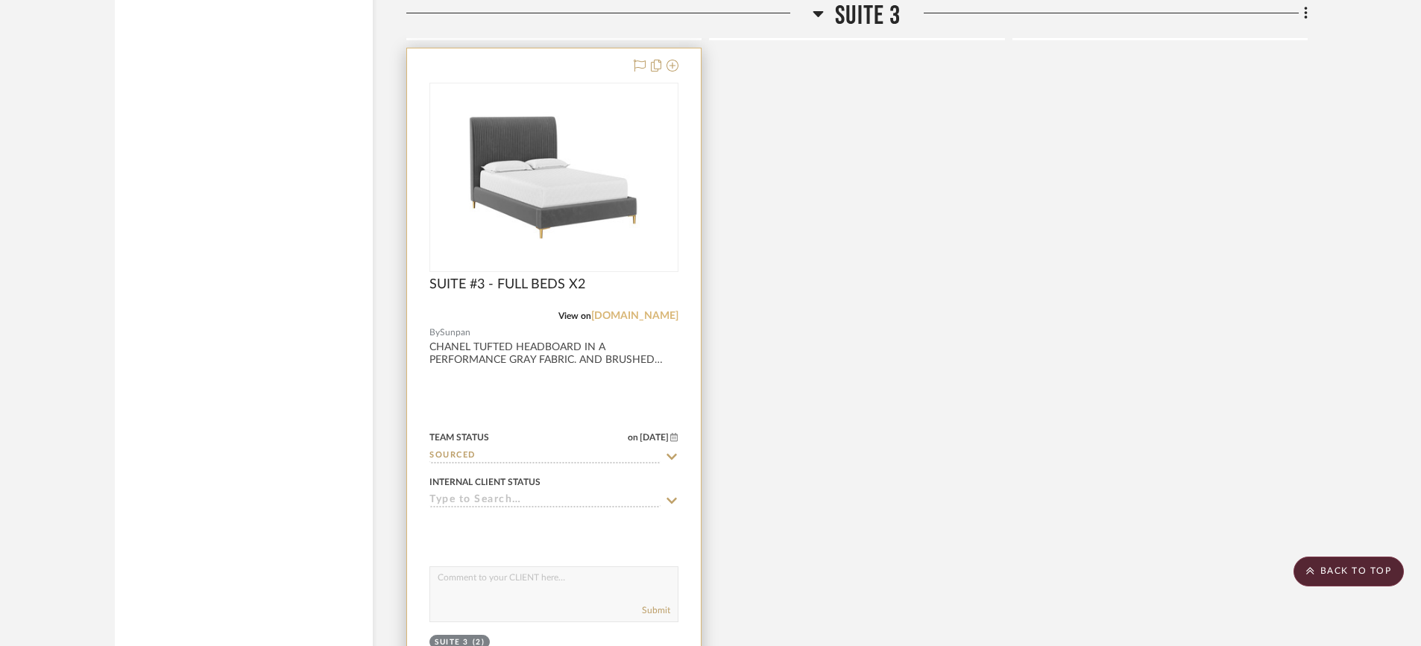
click at [650, 318] on link "[DOMAIN_NAME]" at bounding box center [634, 316] width 87 height 10
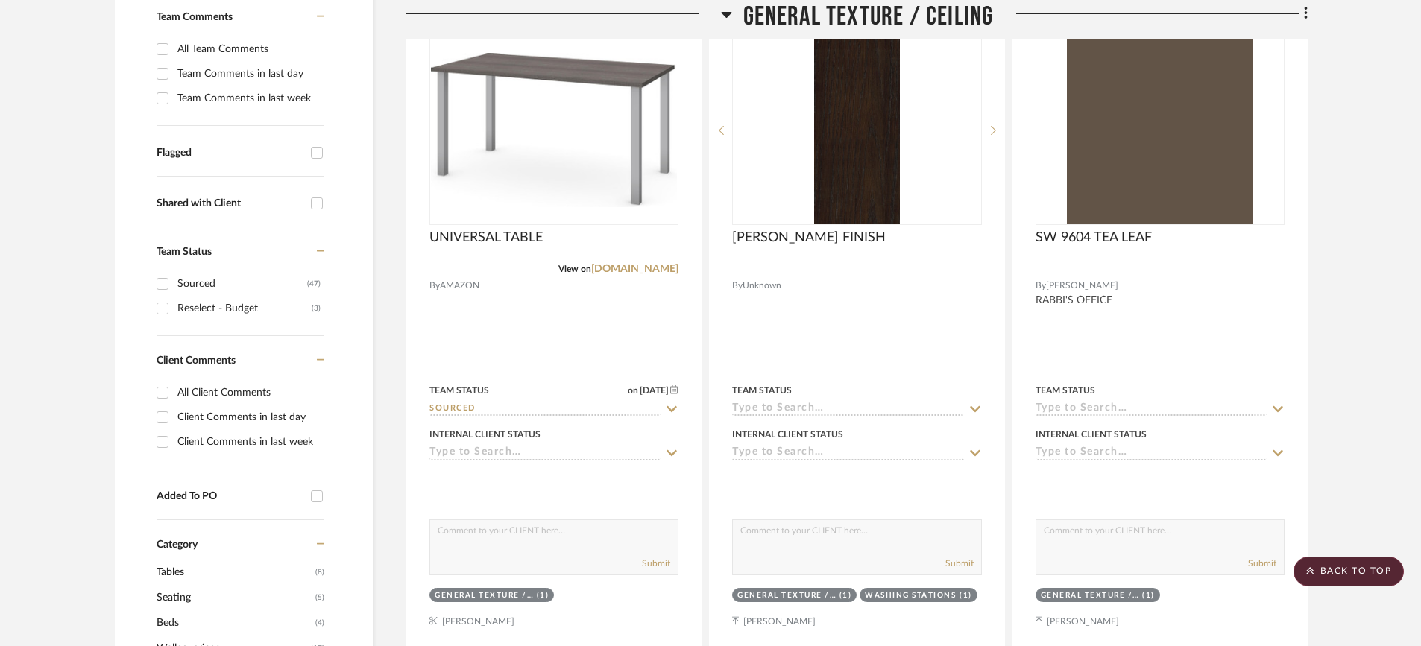
scroll to position [0, 0]
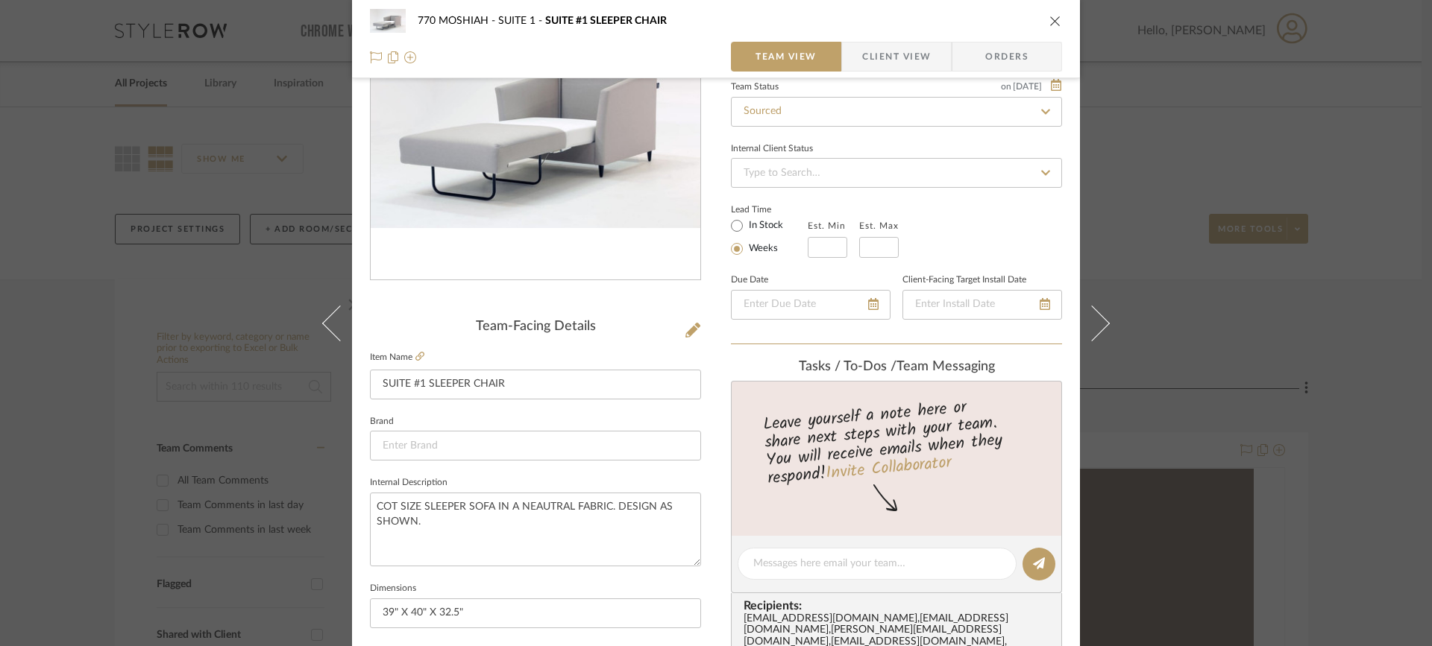
scroll to position [159, 0]
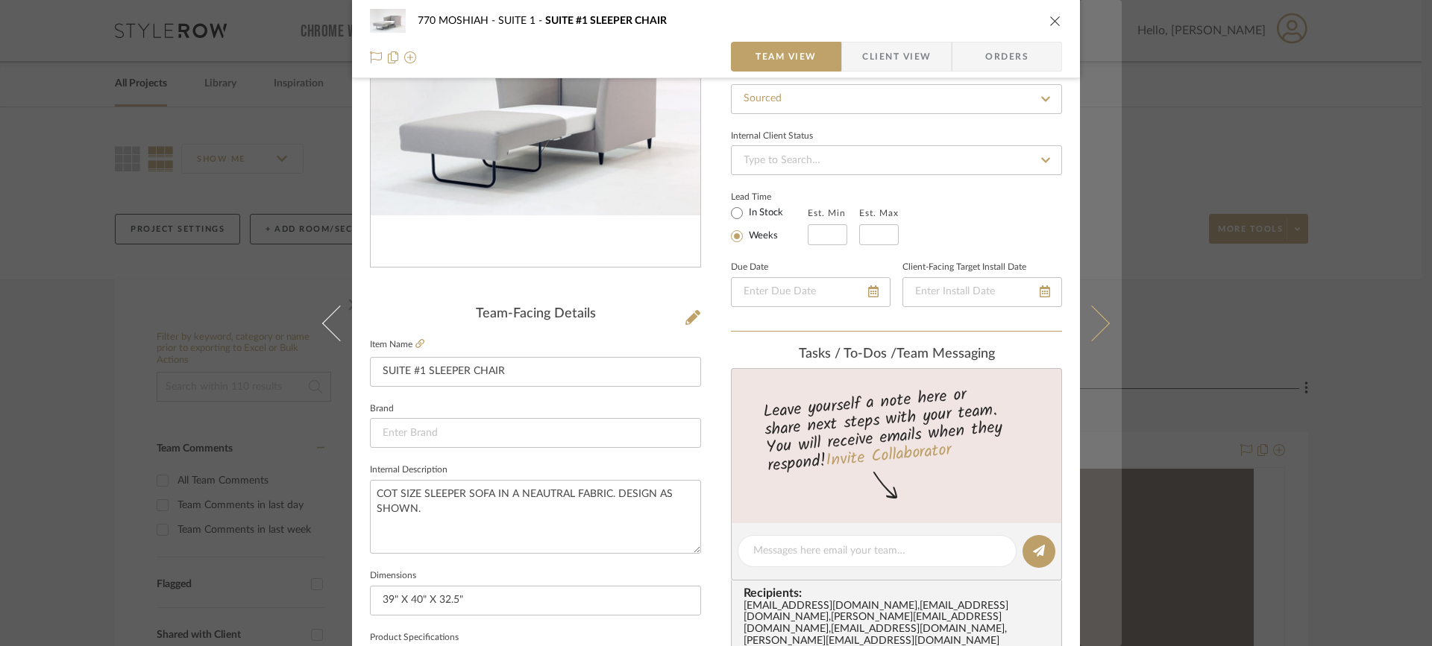
click at [1092, 341] on button at bounding box center [1101, 323] width 42 height 646
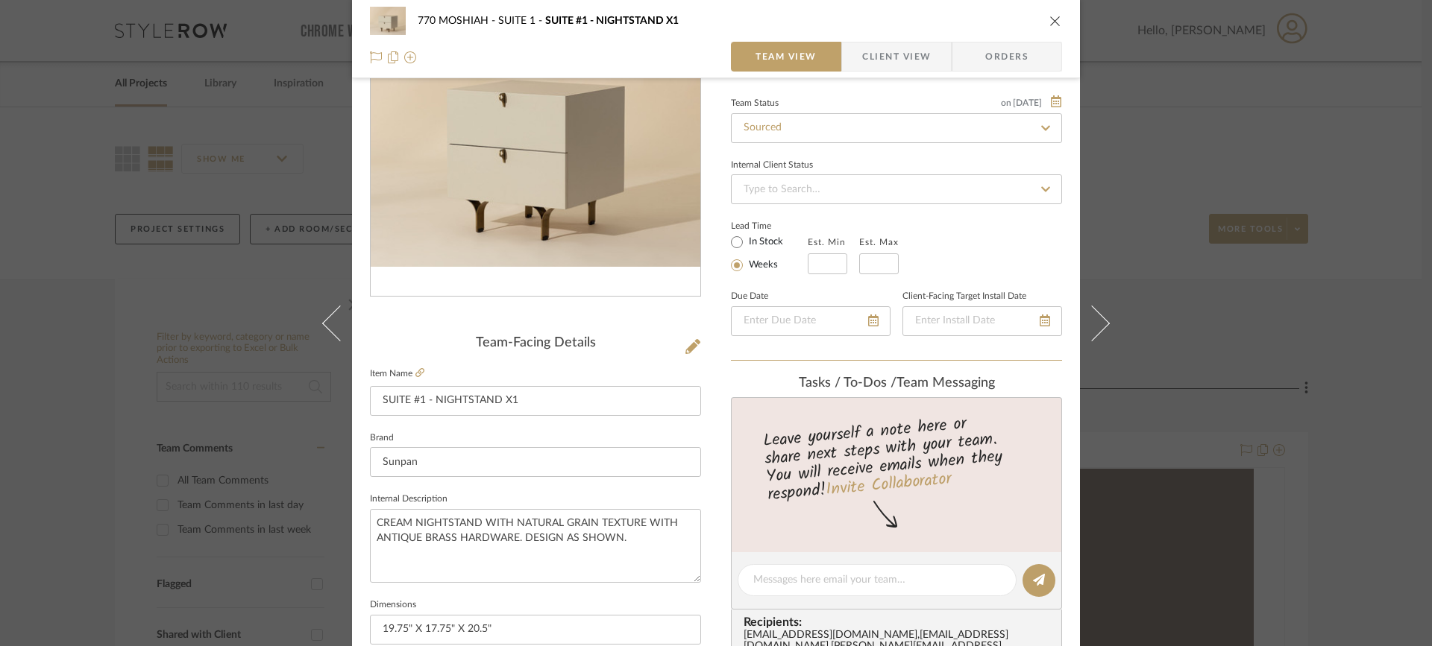
scroll to position [220, 0]
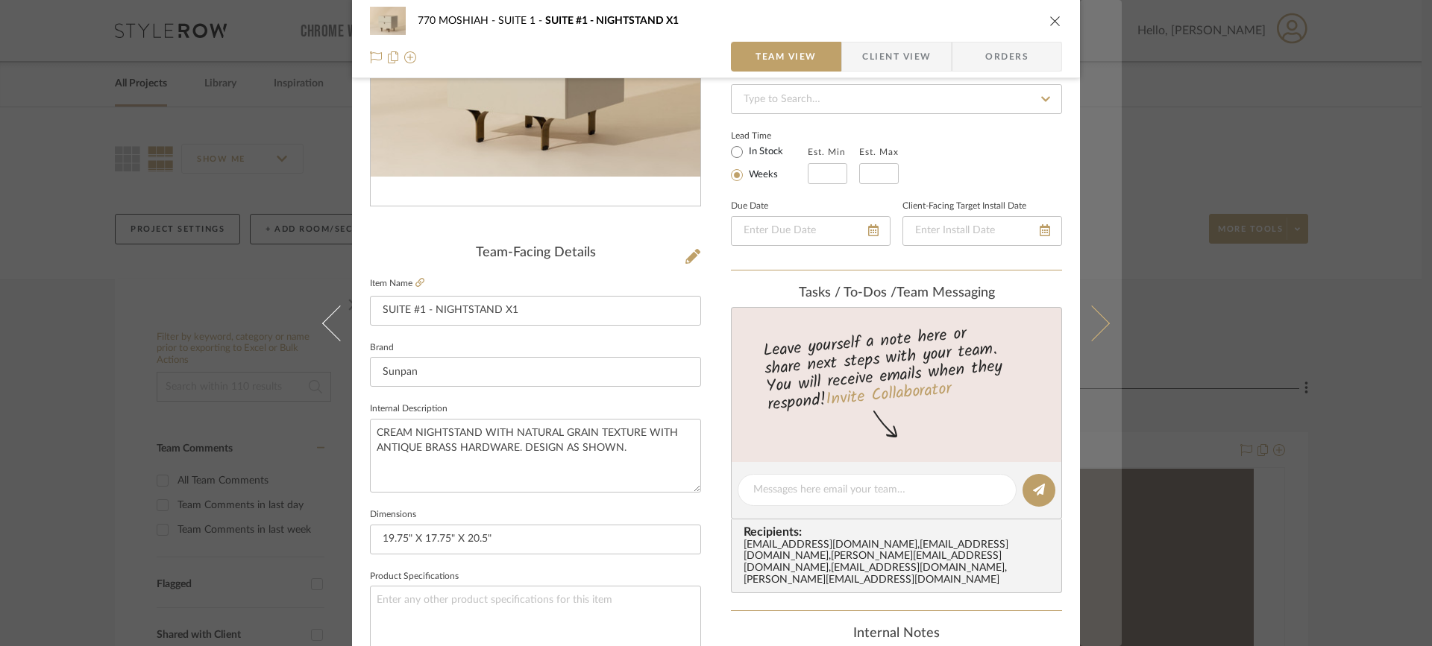
click at [1089, 320] on icon at bounding box center [1092, 323] width 36 height 36
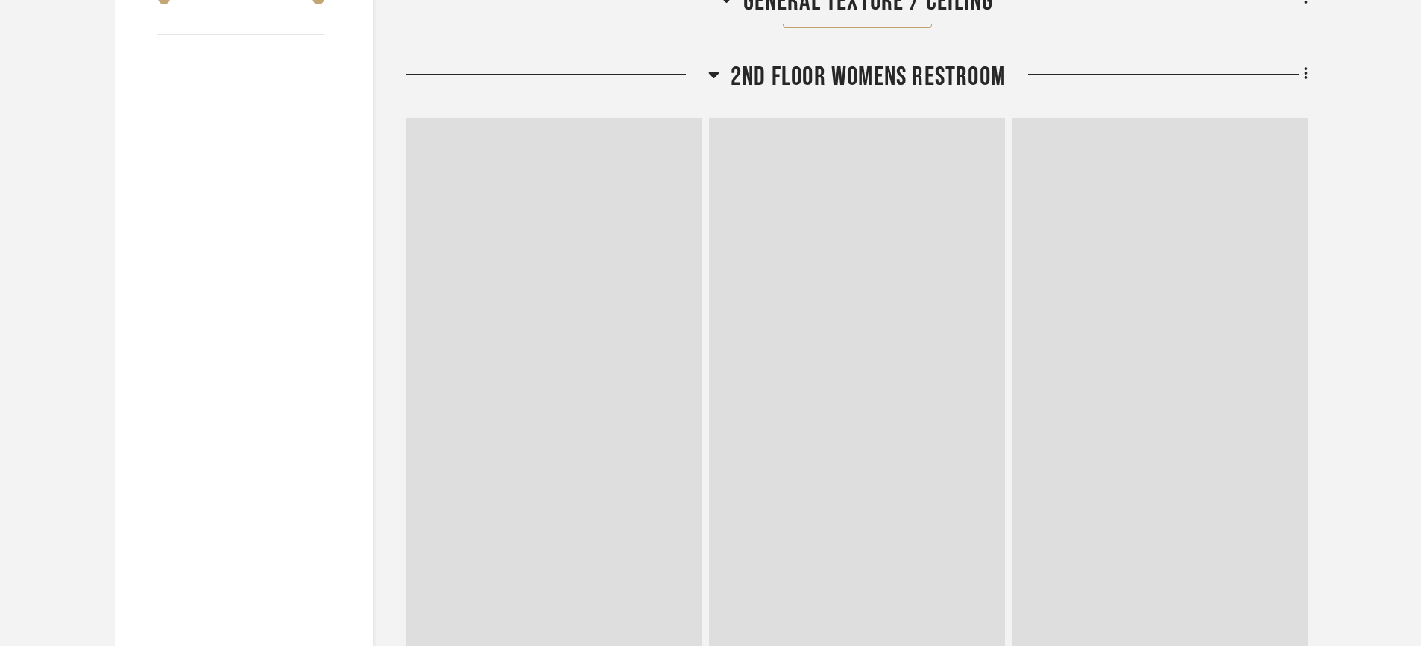
scroll to position [3394, 0]
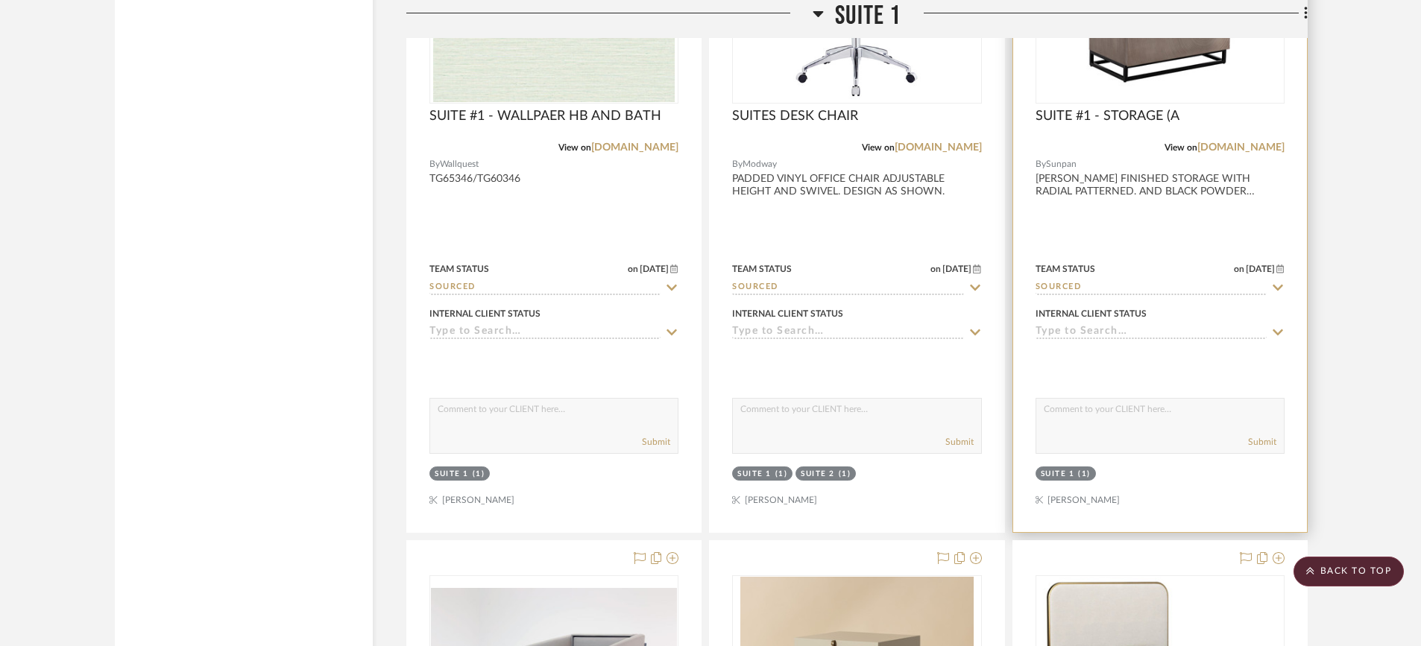
drag, startPoint x: 1325, startPoint y: 324, endPoint x: 1245, endPoint y: 391, distance: 104.3
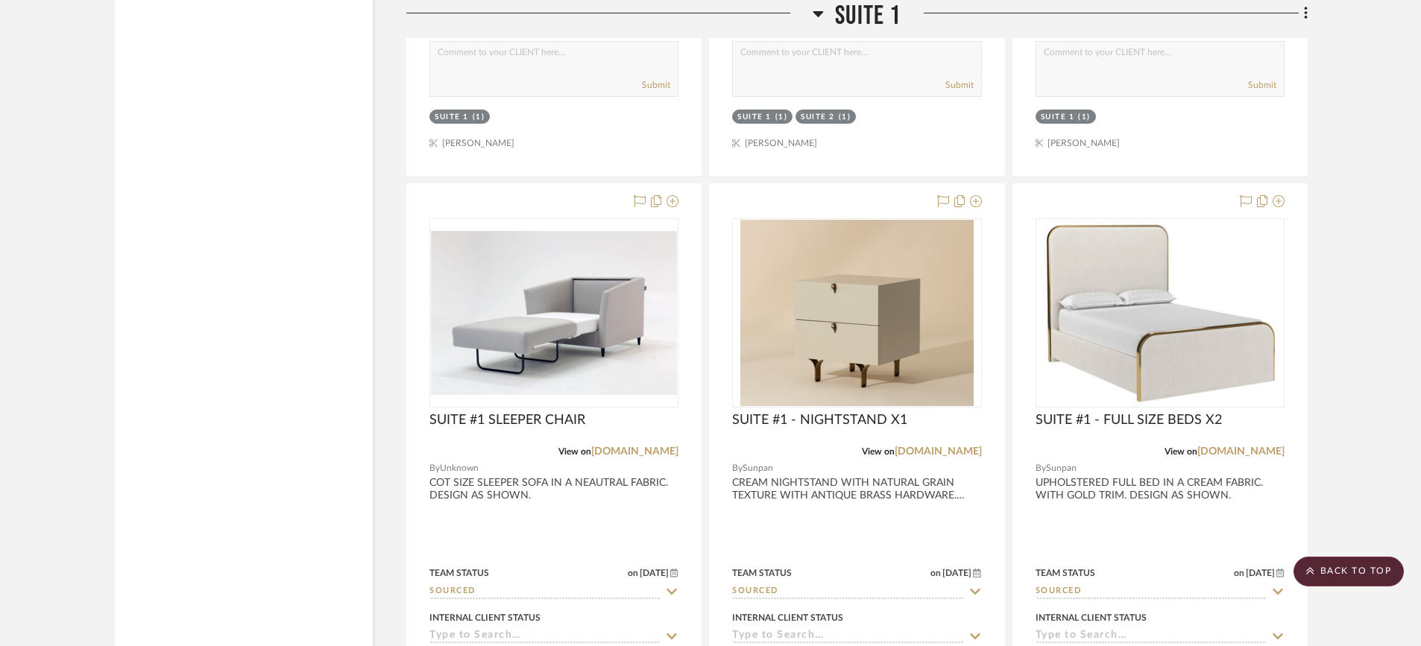
scroll to position [3895, 0]
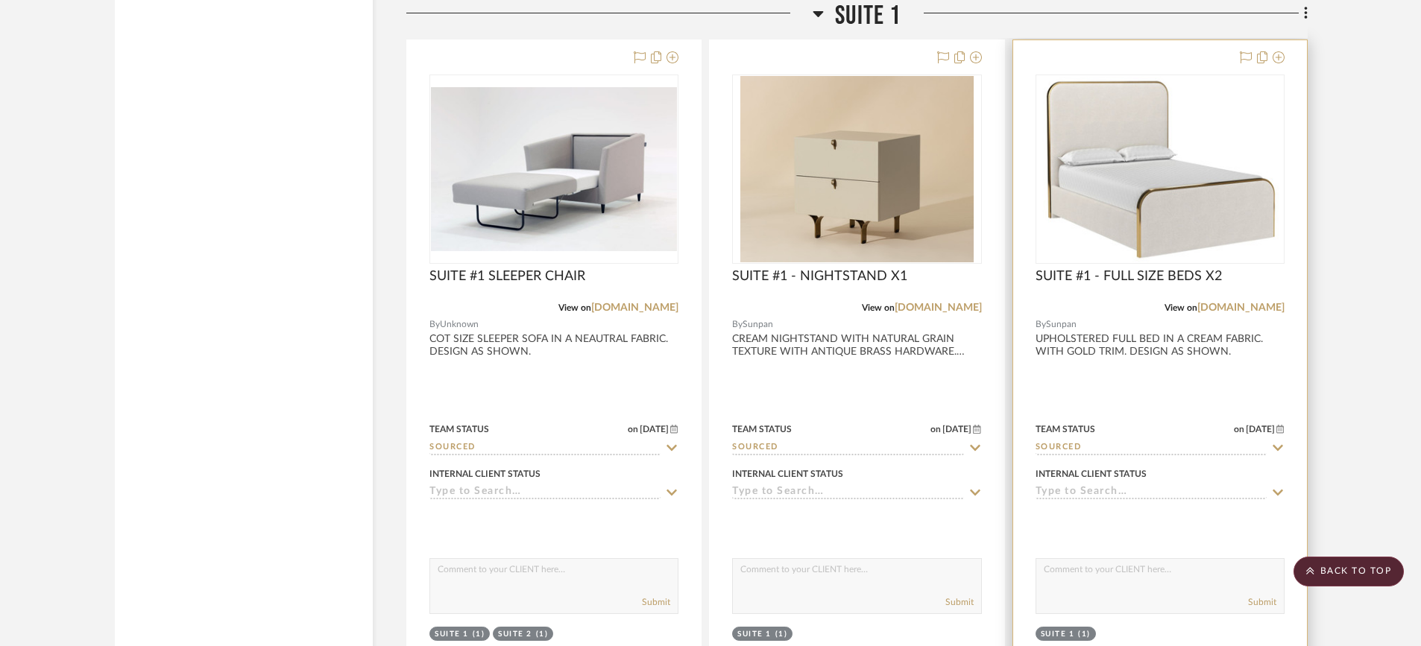
click at [1218, 340] on div at bounding box center [1160, 366] width 294 height 652
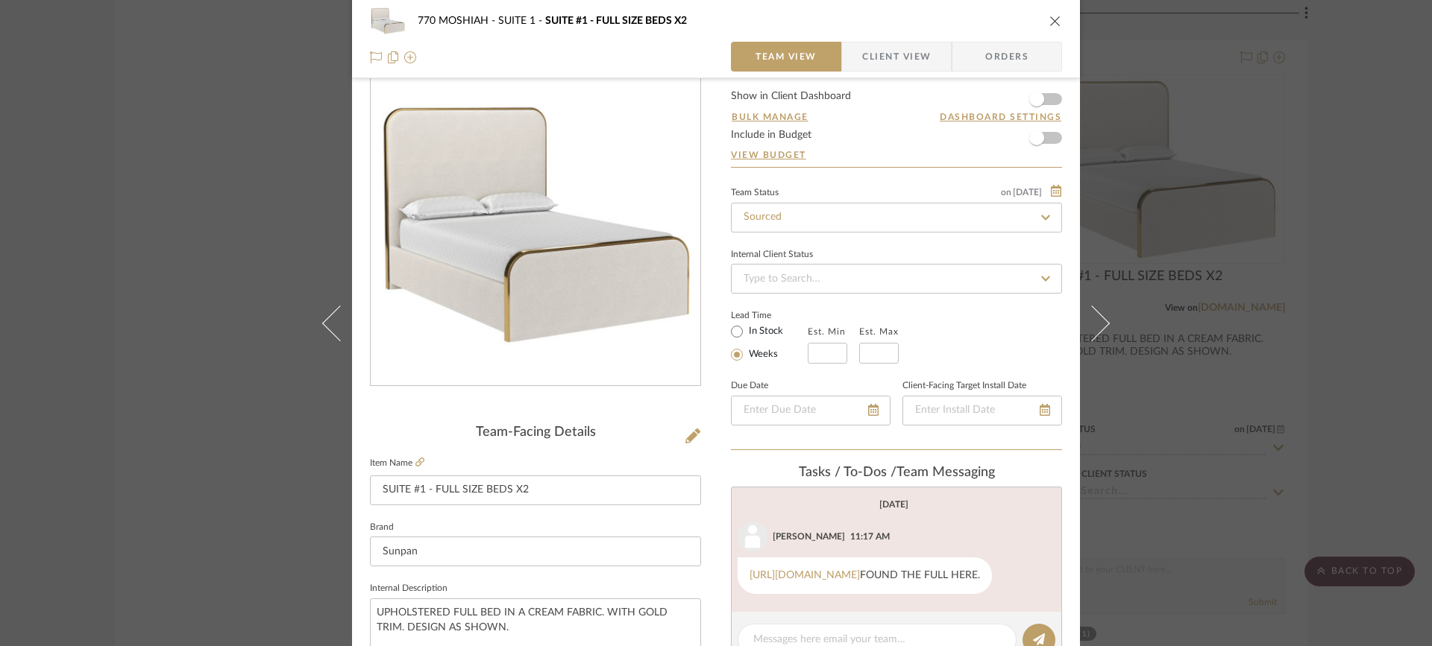
scroll to position [37, 0]
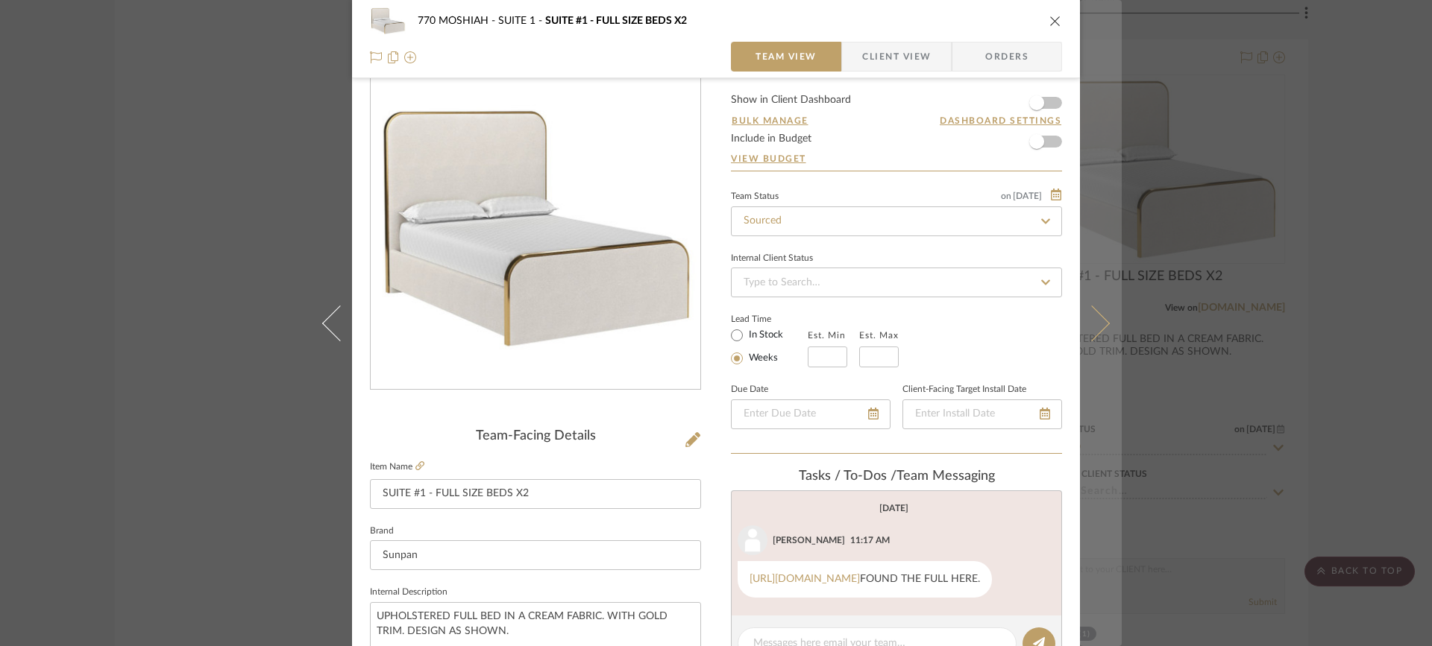
click at [1104, 328] on button at bounding box center [1101, 323] width 42 height 646
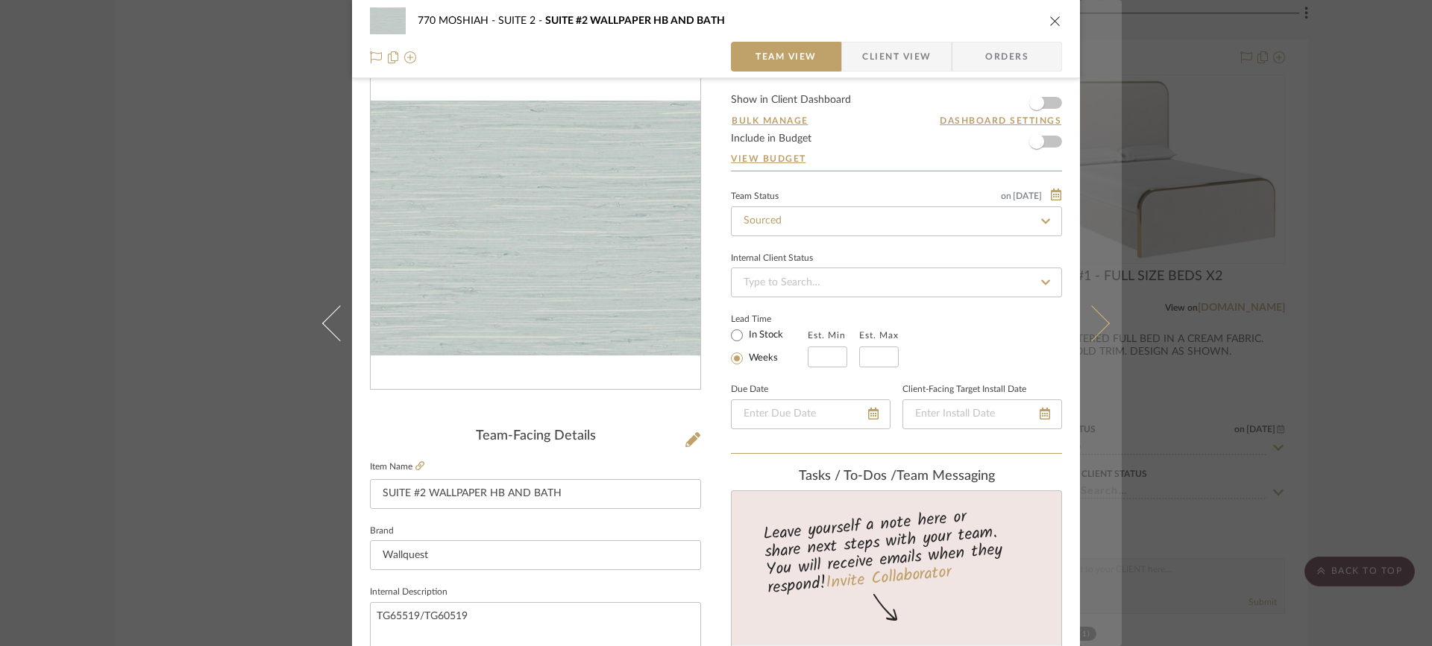
click at [1101, 321] on icon at bounding box center [1092, 323] width 36 height 36
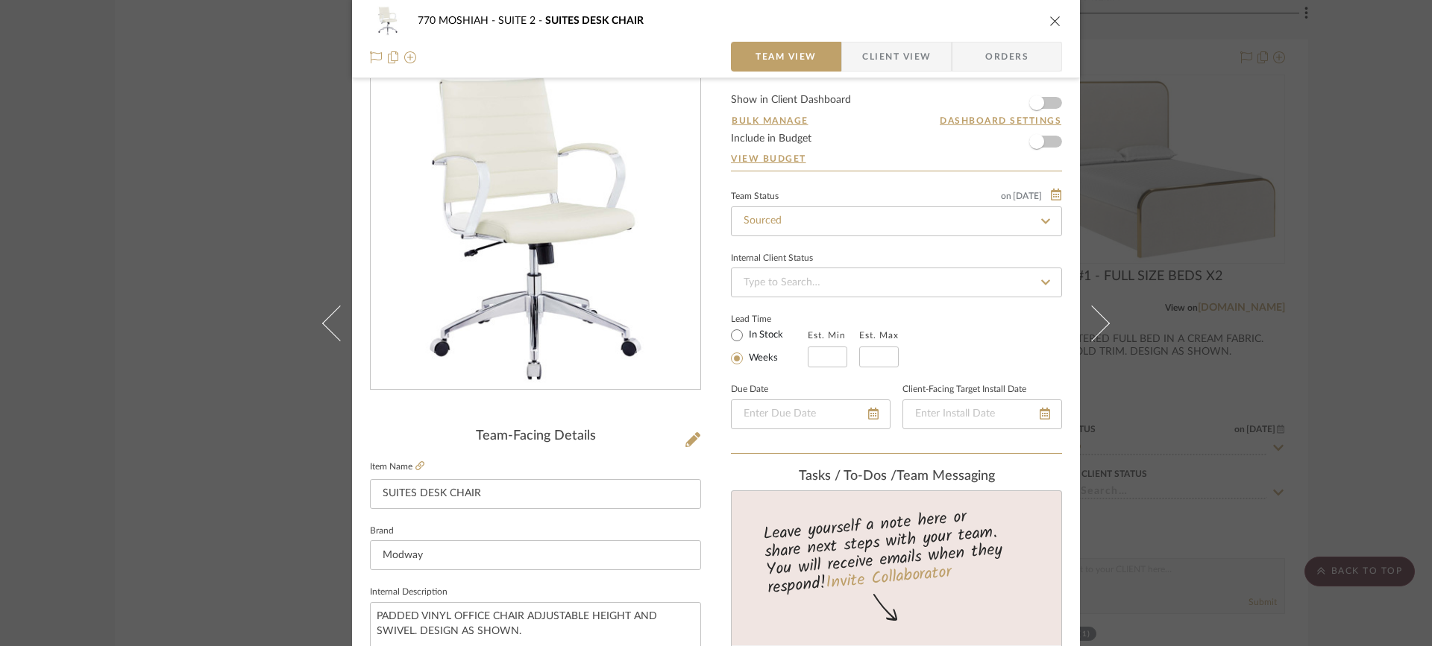
click at [1103, 321] on button at bounding box center [1101, 323] width 42 height 646
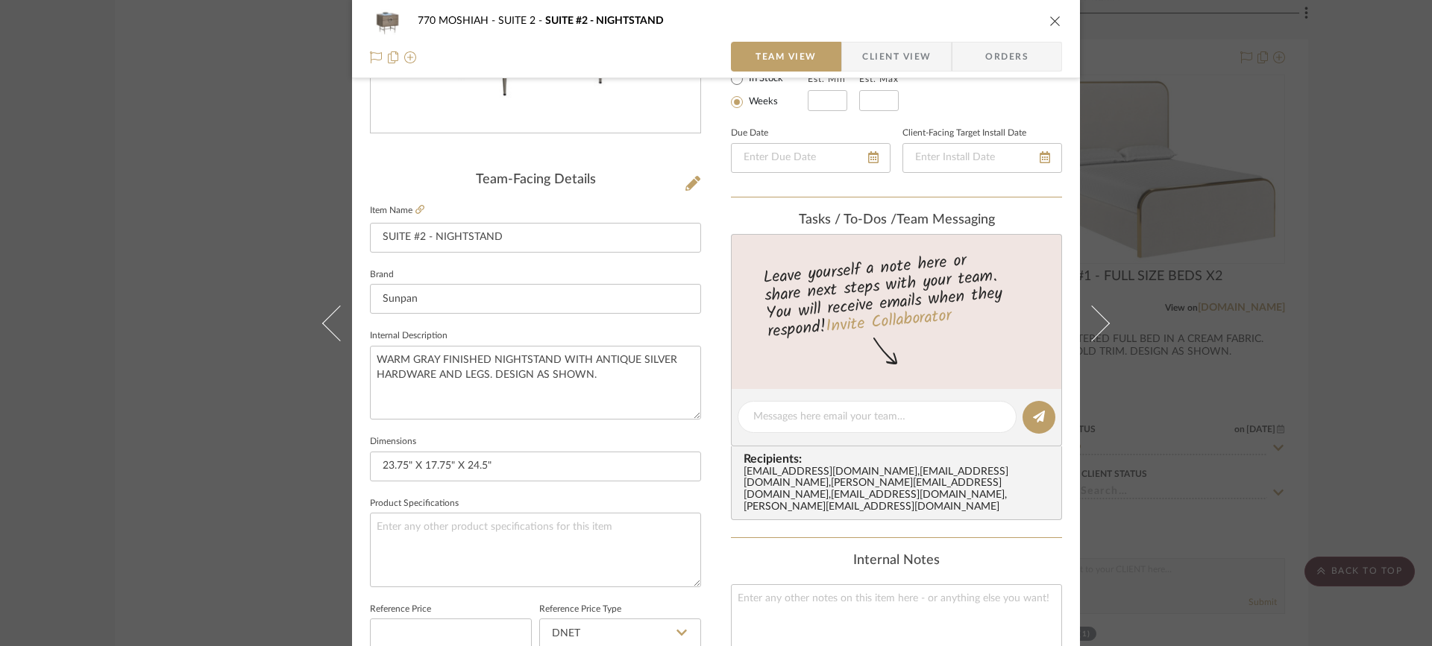
scroll to position [295, 0]
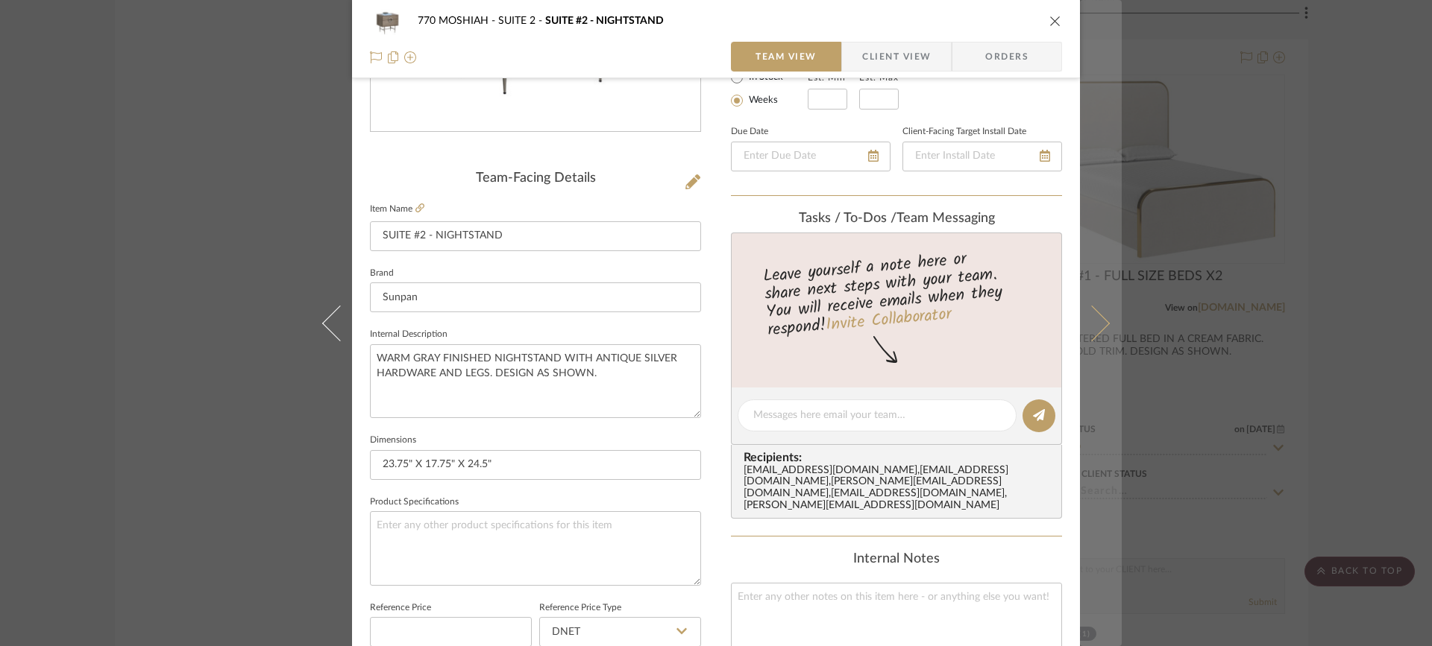
click at [1102, 323] on icon at bounding box center [1092, 323] width 36 height 36
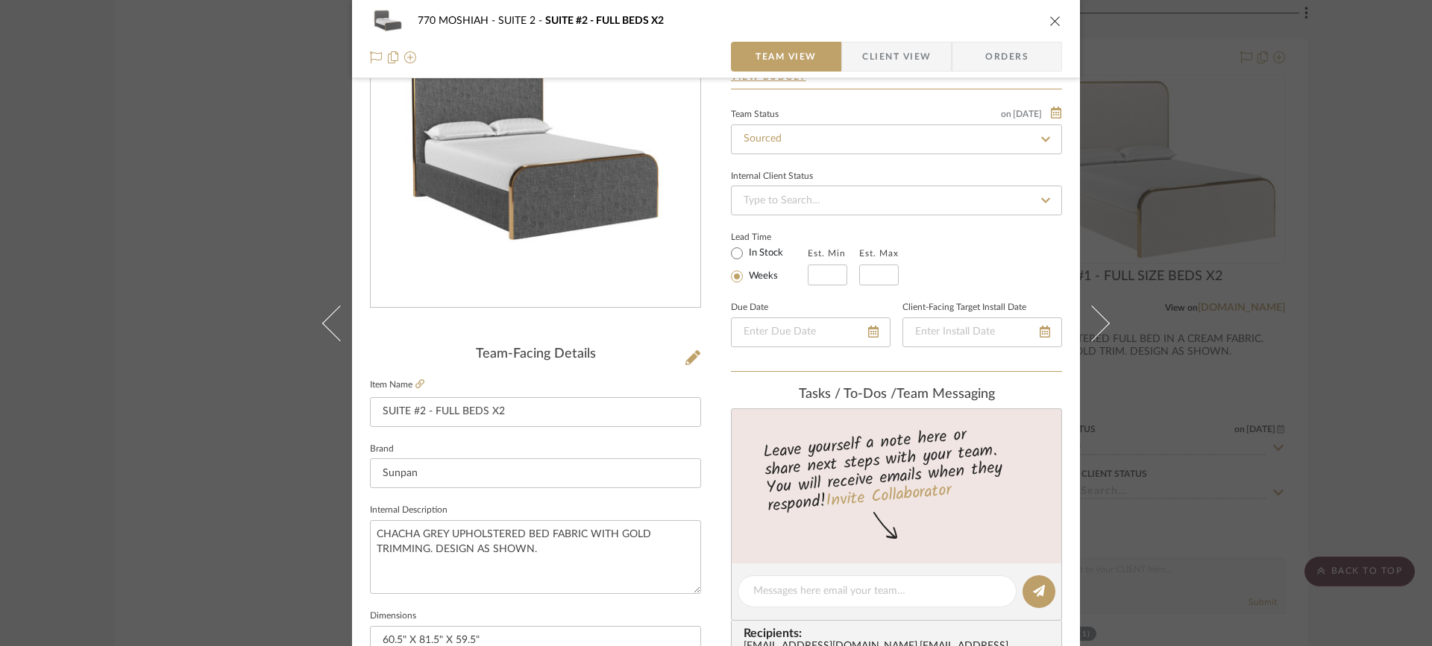
scroll to position [122, 0]
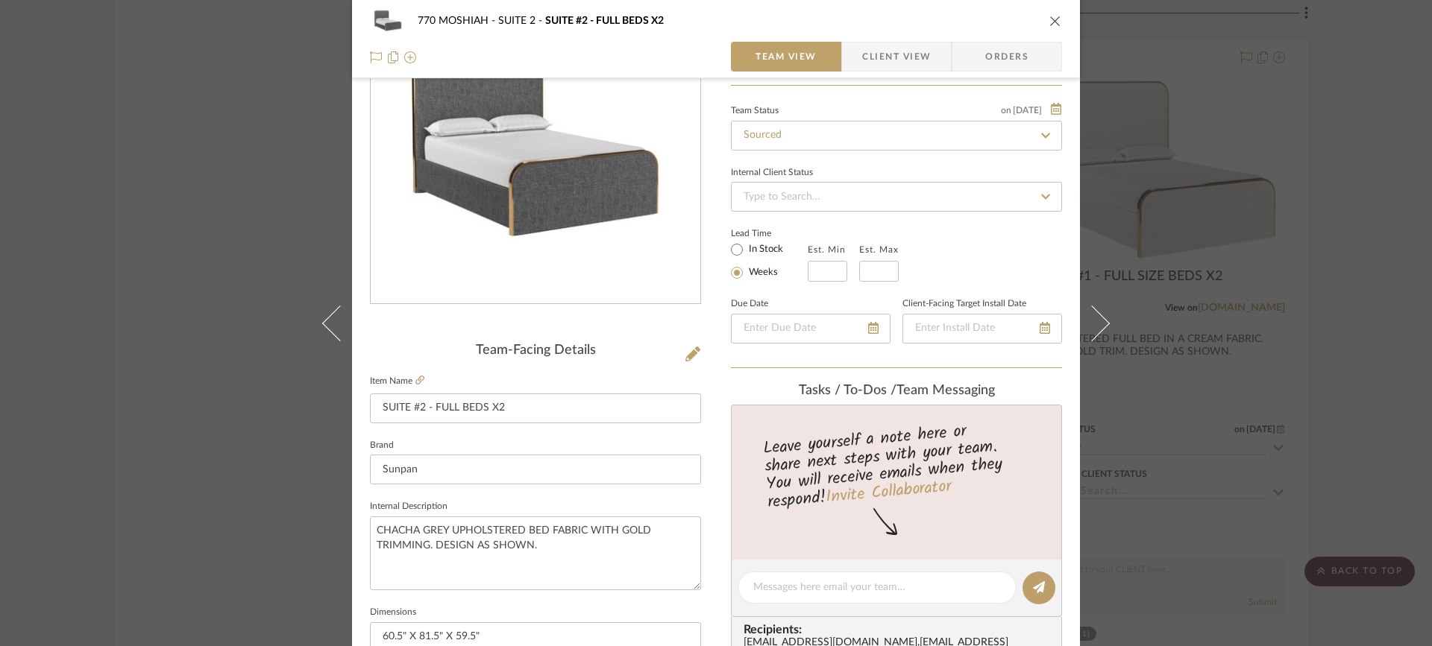
drag, startPoint x: 306, startPoint y: 317, endPoint x: 280, endPoint y: 327, distance: 27.4
click at [289, 326] on div "770 MOSHIAH SUITE 2 SUITE #2 - FULL BEDS X2 Team View Client View Orders Team-F…" at bounding box center [716, 323] width 1432 height 646
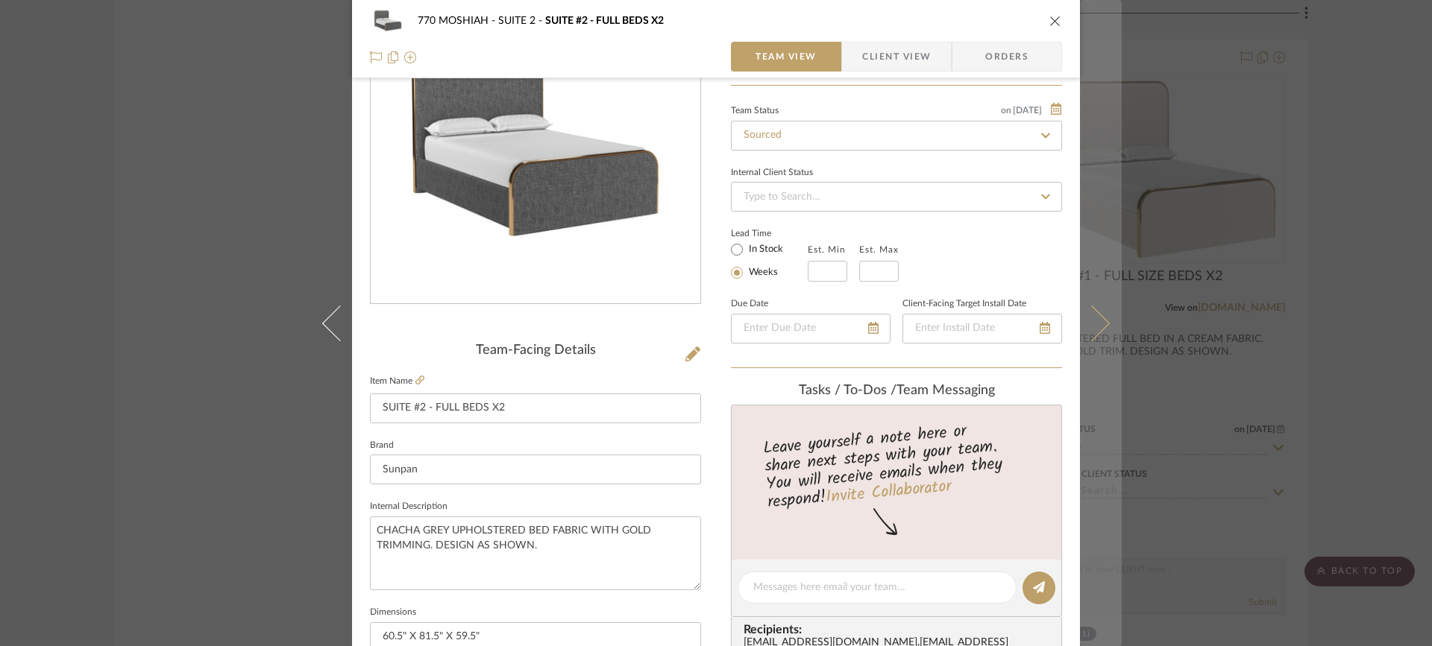
click at [1092, 323] on icon at bounding box center [1092, 323] width 36 height 36
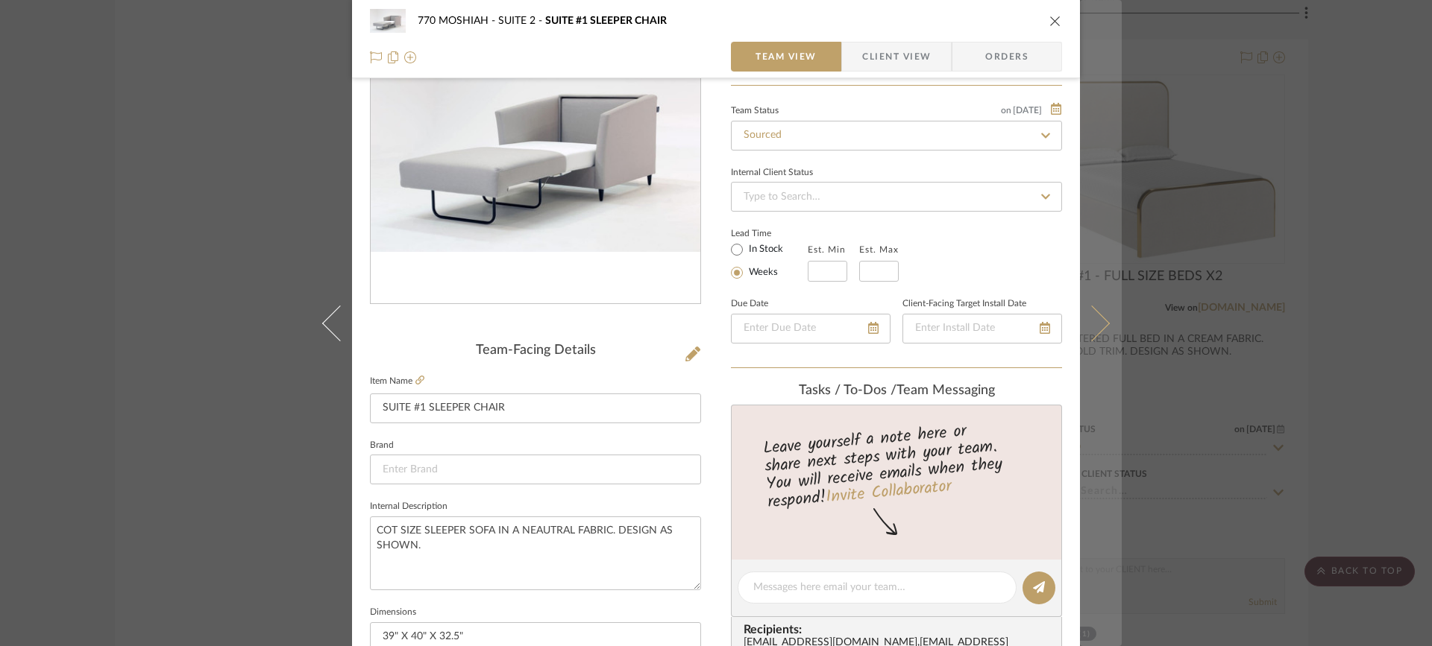
click at [1091, 323] on icon at bounding box center [1092, 323] width 36 height 36
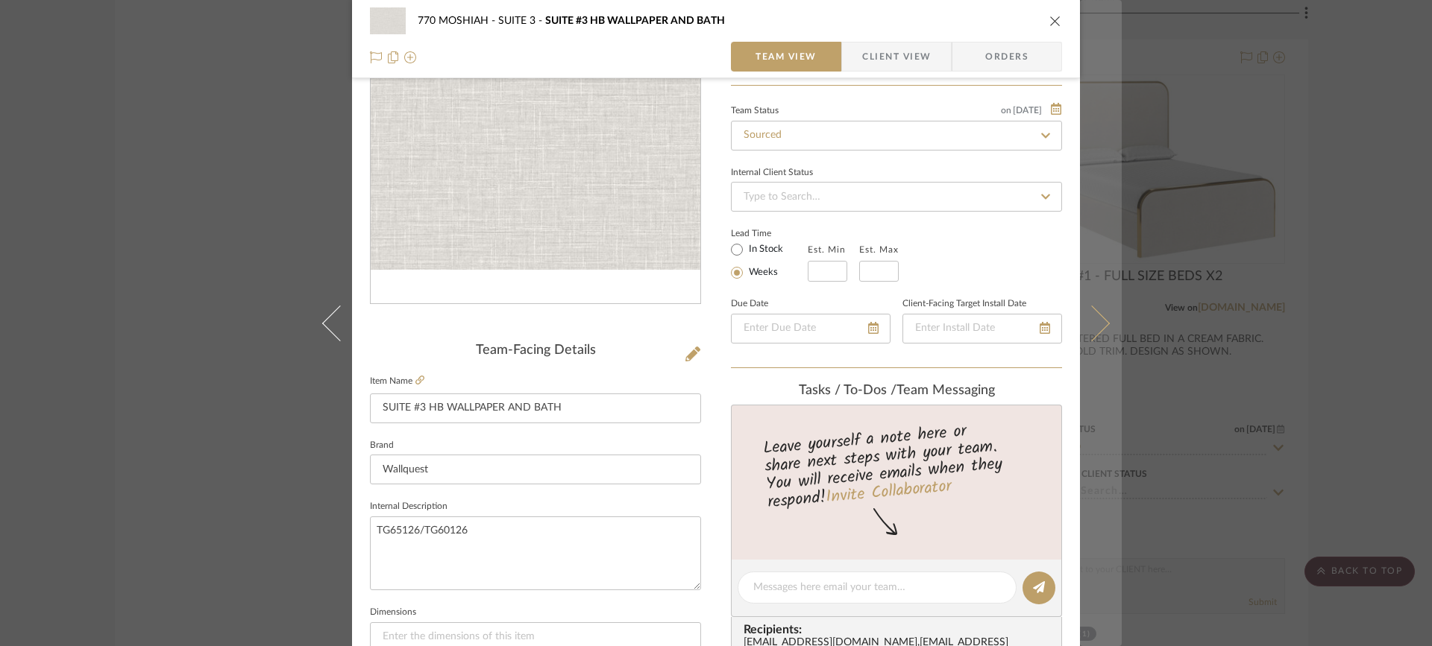
click at [1092, 323] on icon at bounding box center [1092, 323] width 36 height 36
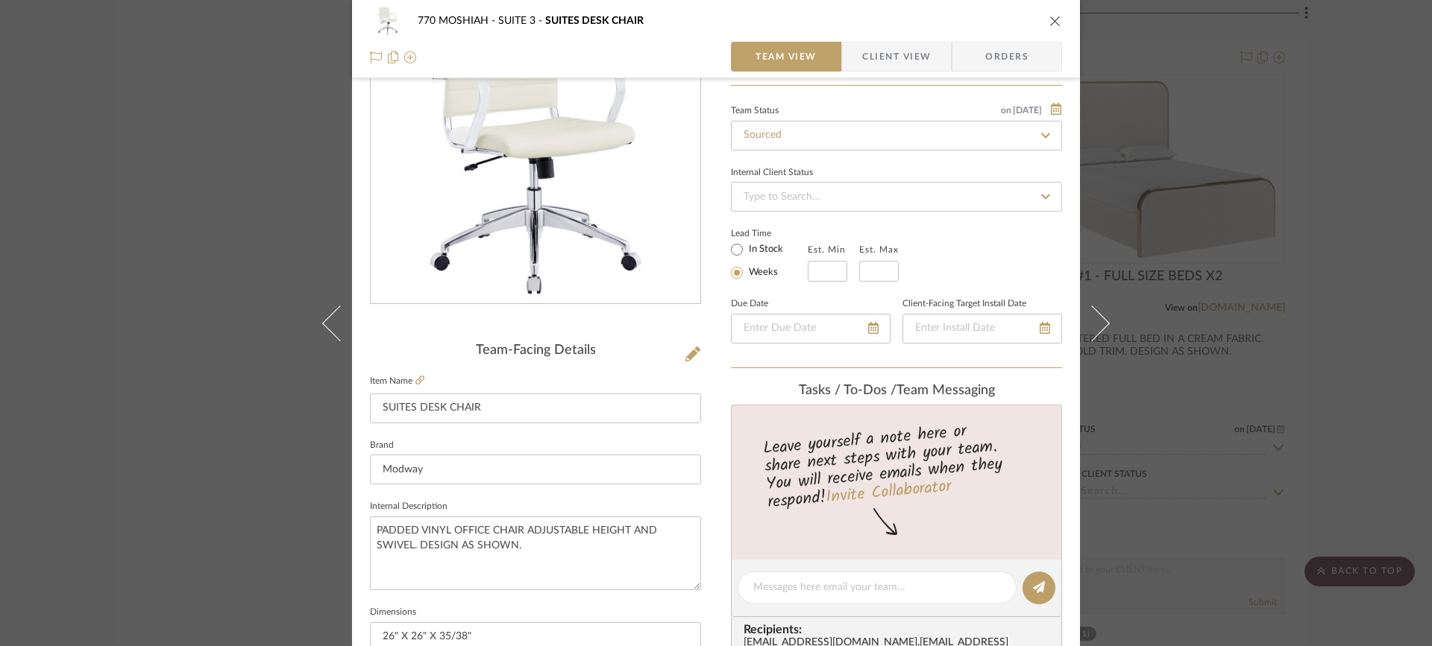
click at [1092, 323] on icon at bounding box center [1092, 323] width 36 height 36
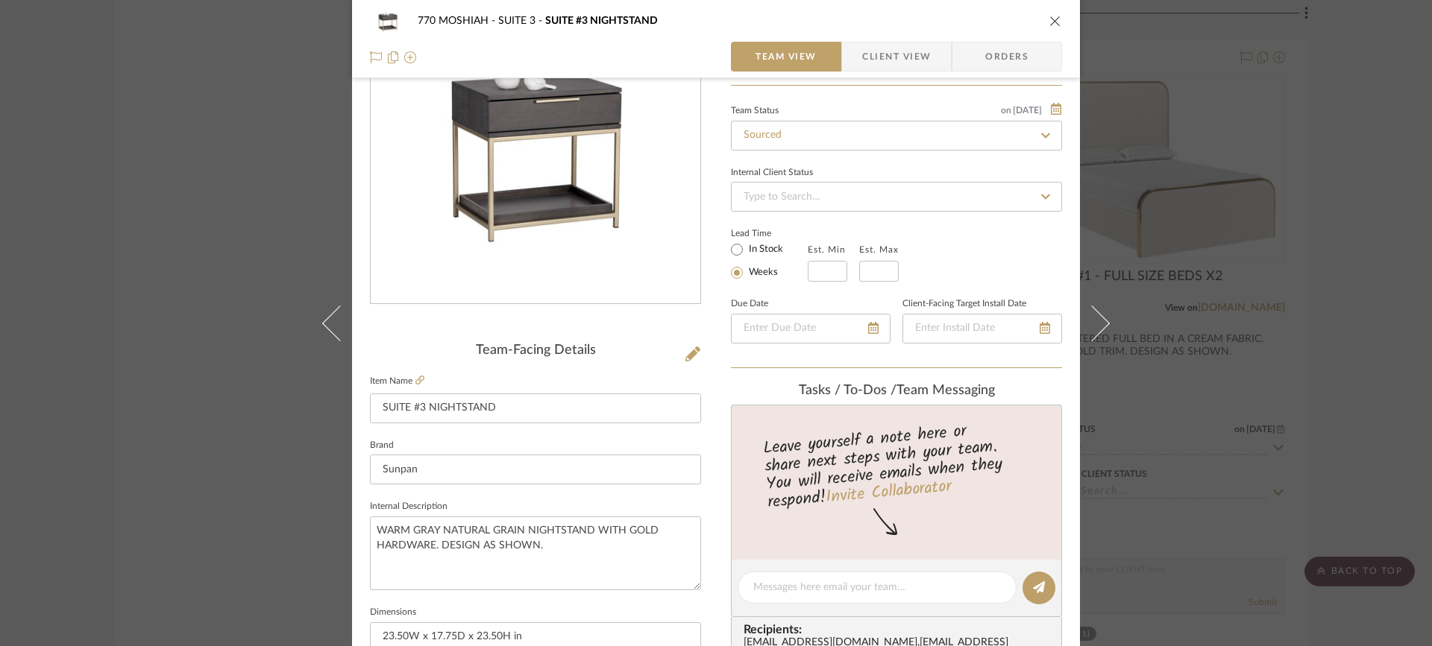
click at [1092, 323] on icon at bounding box center [1092, 323] width 36 height 36
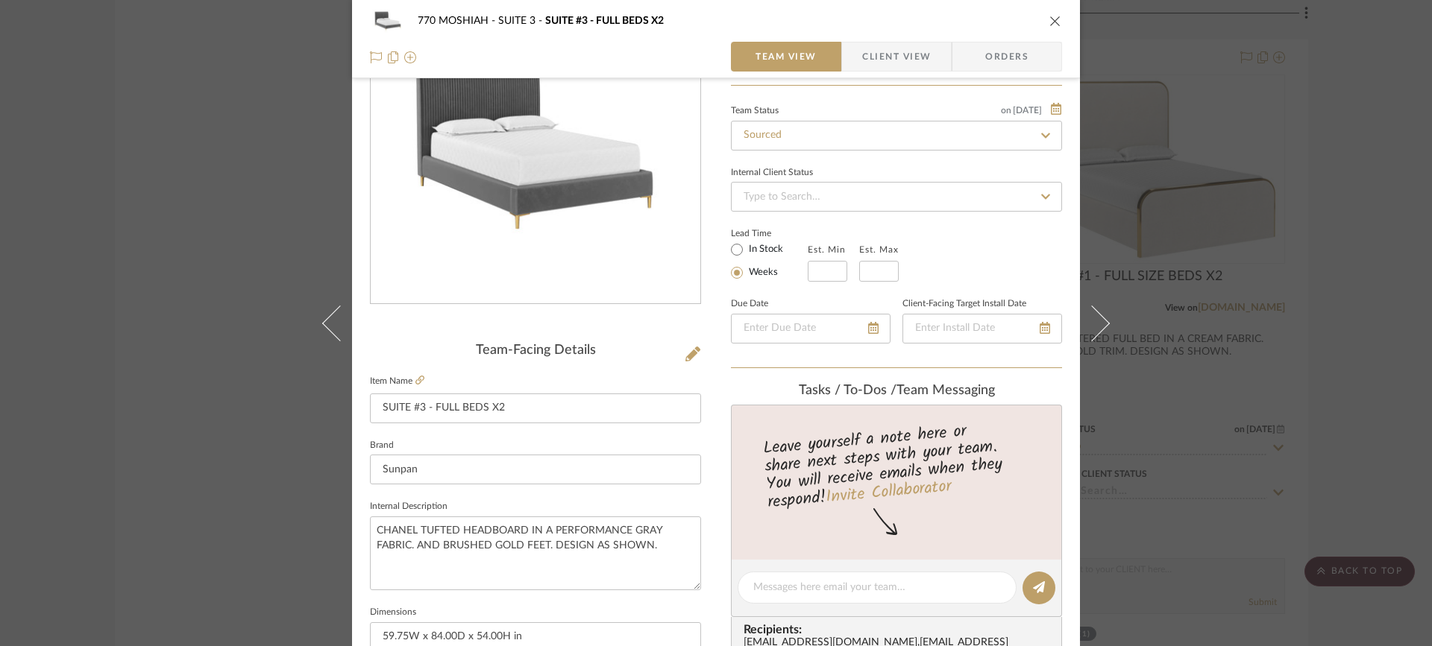
click at [1092, 323] on icon at bounding box center [1092, 323] width 36 height 36
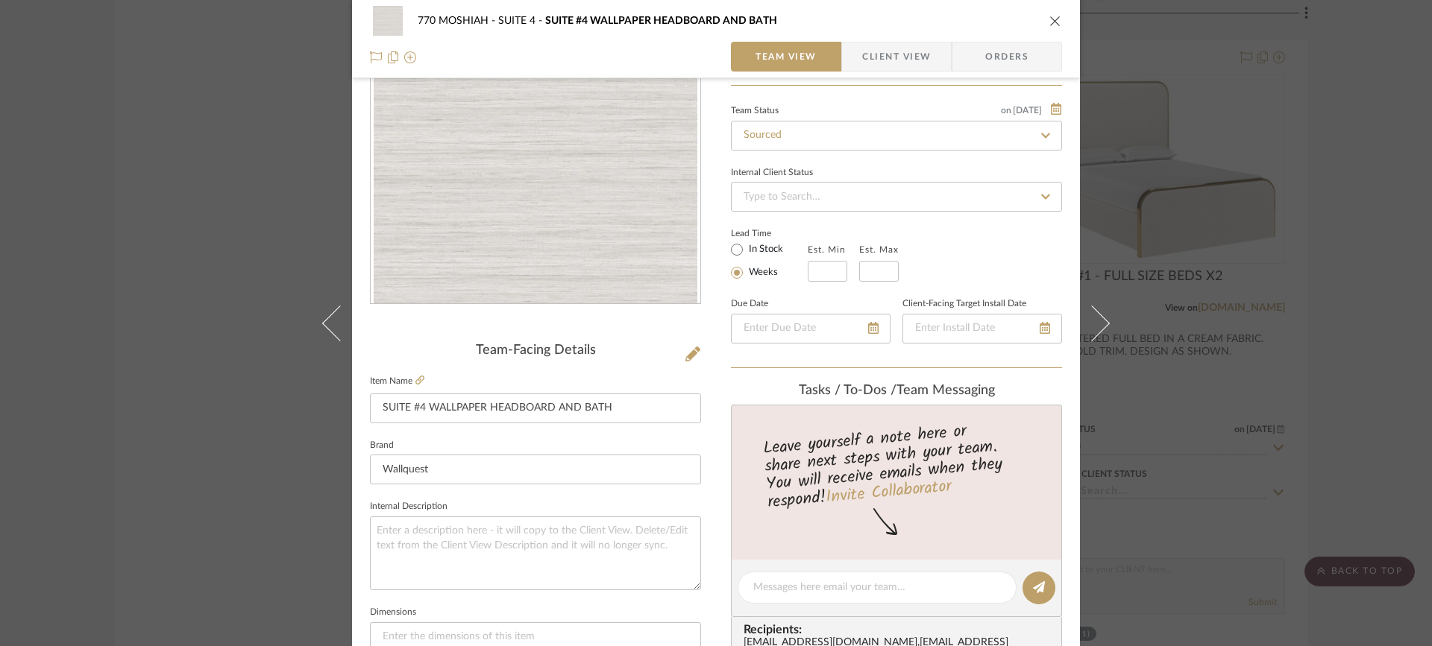
click at [328, 315] on icon at bounding box center [340, 323] width 36 height 36
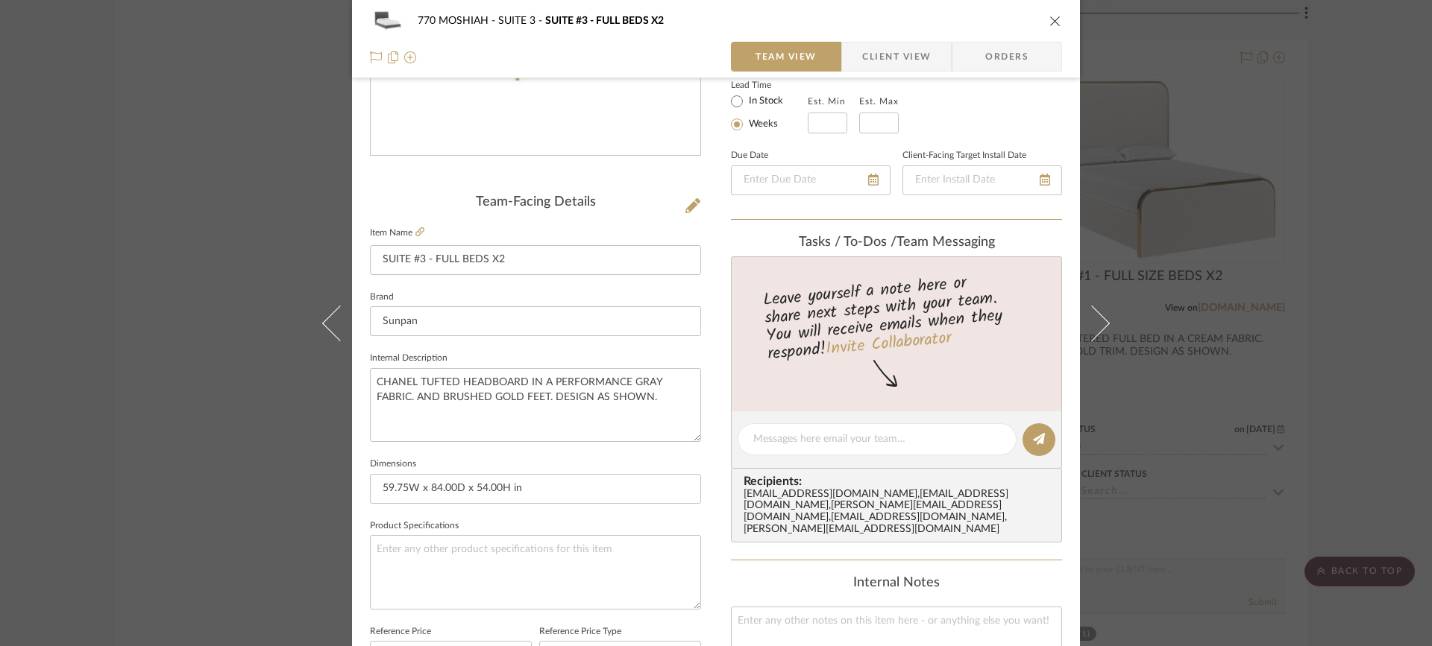
scroll to position [226, 0]
